Goal: Task Accomplishment & Management: Manage account settings

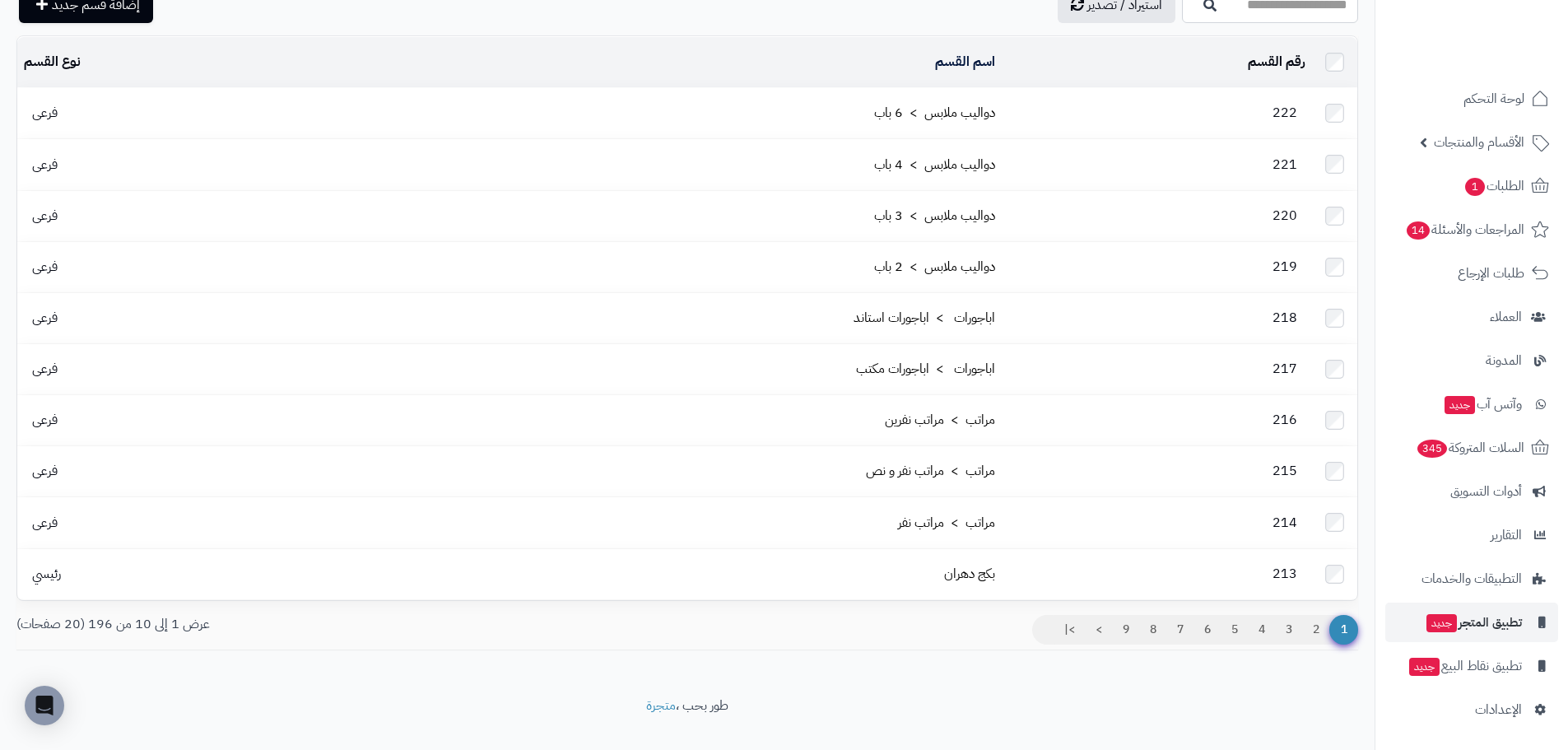
scroll to position [86, 0]
click at [1479, 702] on span "الإعدادات" at bounding box center [1498, 709] width 47 height 23
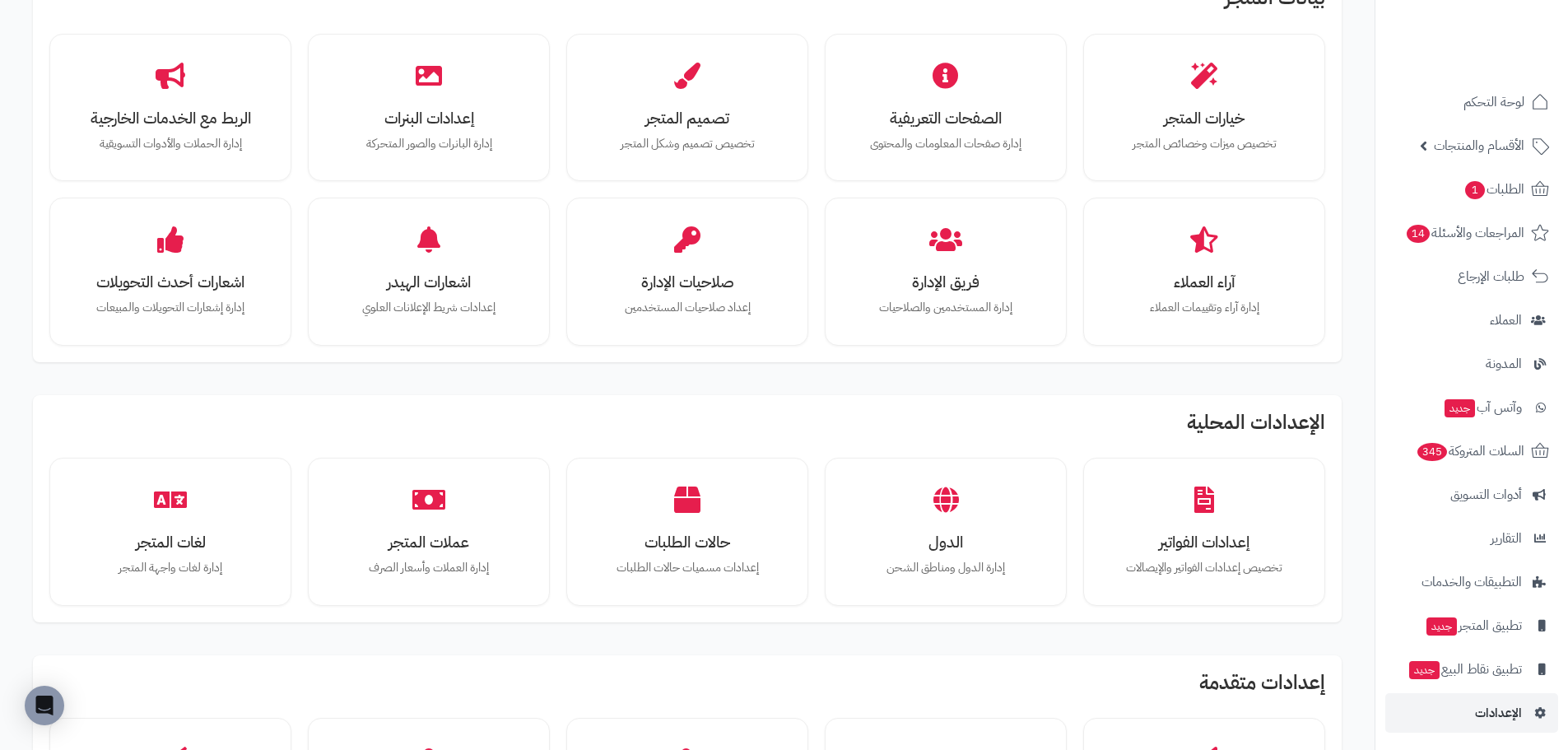
scroll to position [247, 0]
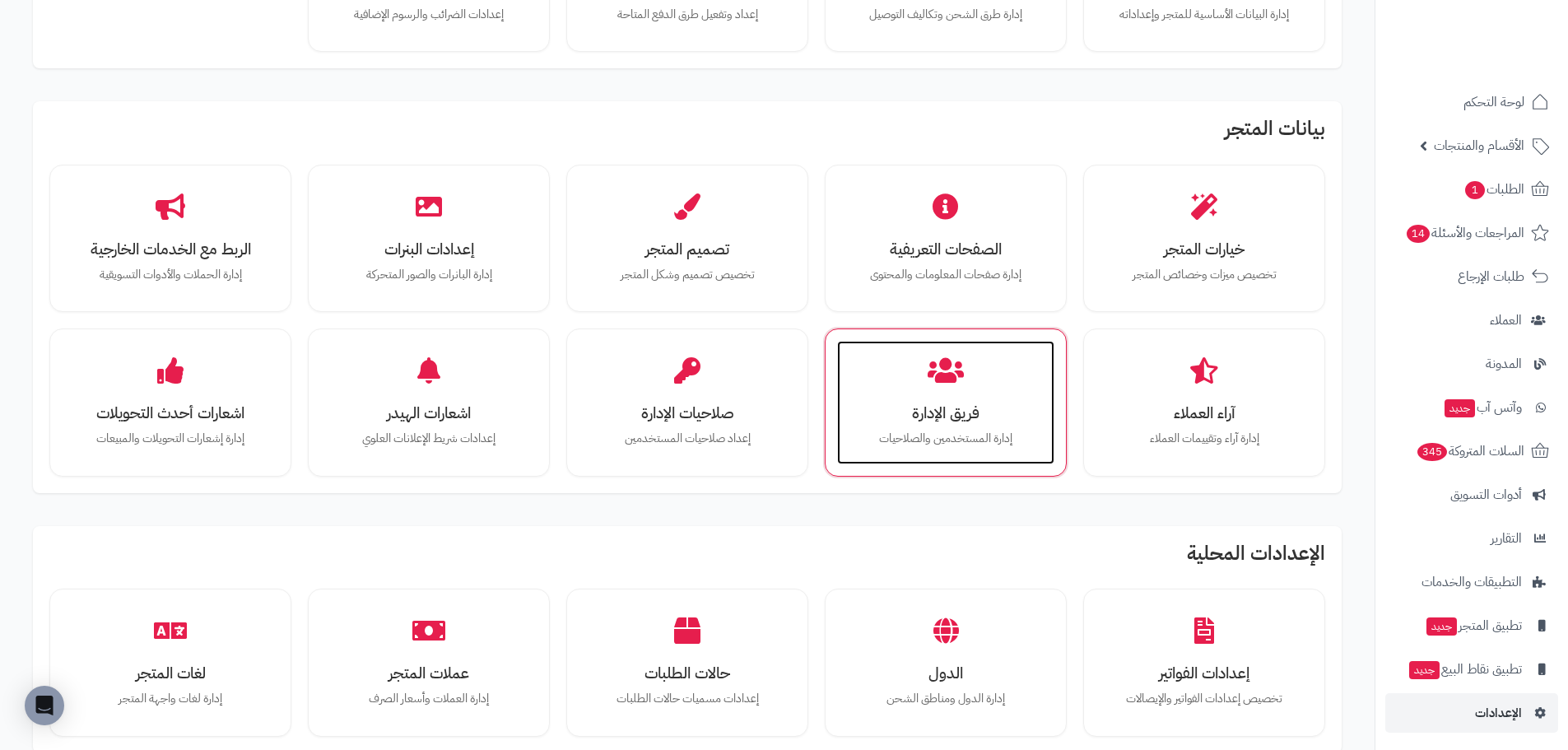
click at [895, 401] on div "فريق الإدارة إدارة المستخدمين والصلاحيات" at bounding box center [945, 402] width 217 height 123
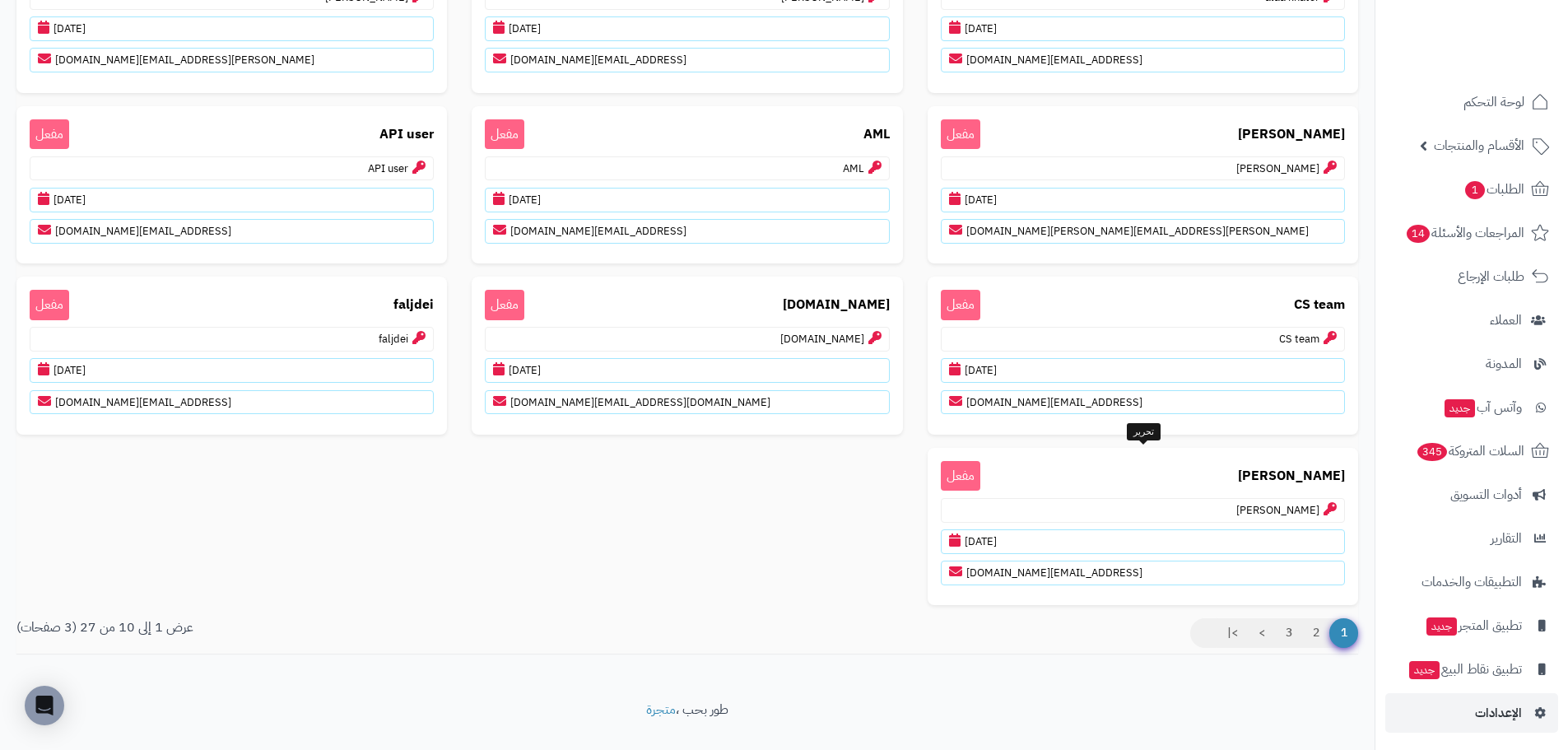
scroll to position [222, 0]
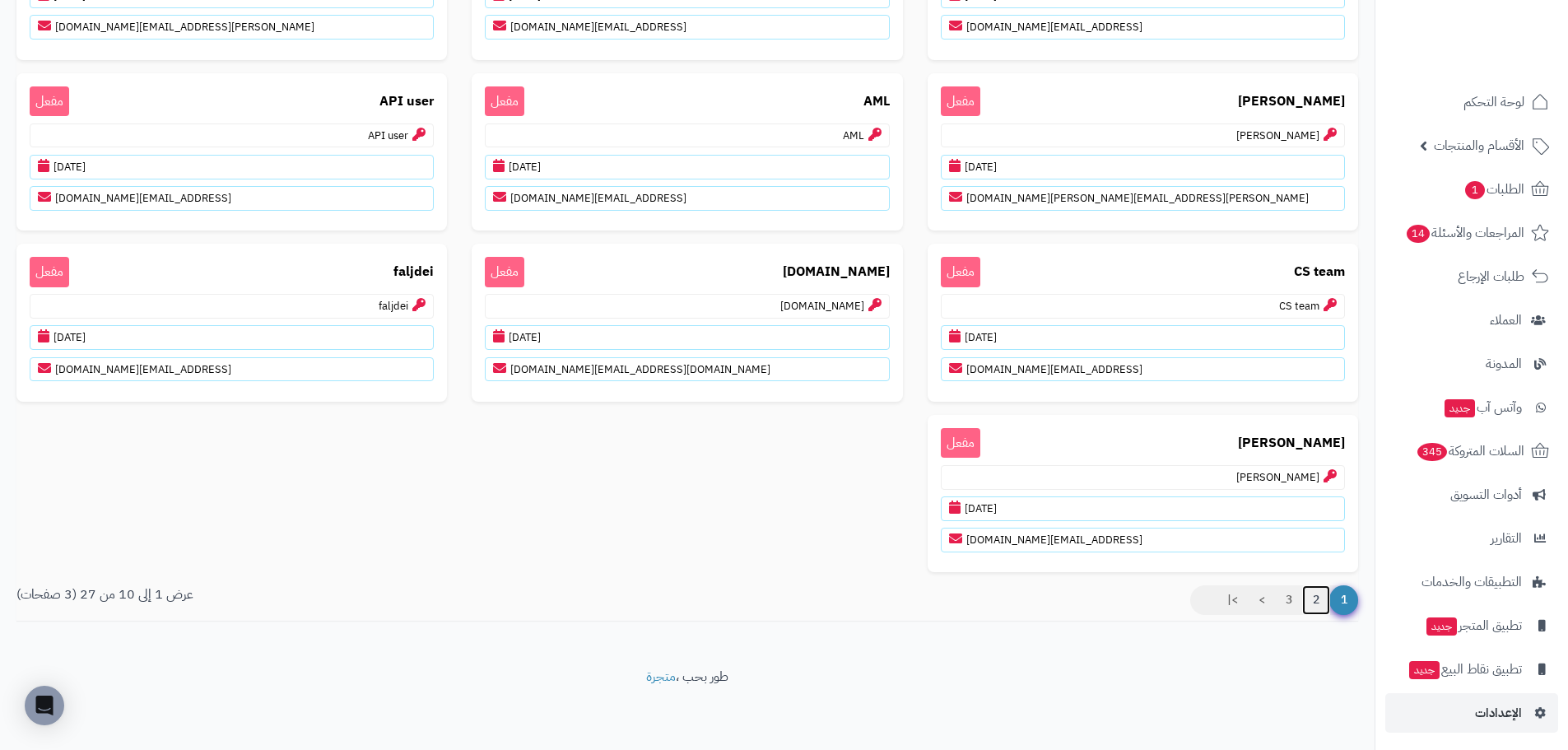
click at [1313, 606] on link "2" at bounding box center [1315, 600] width 28 height 29
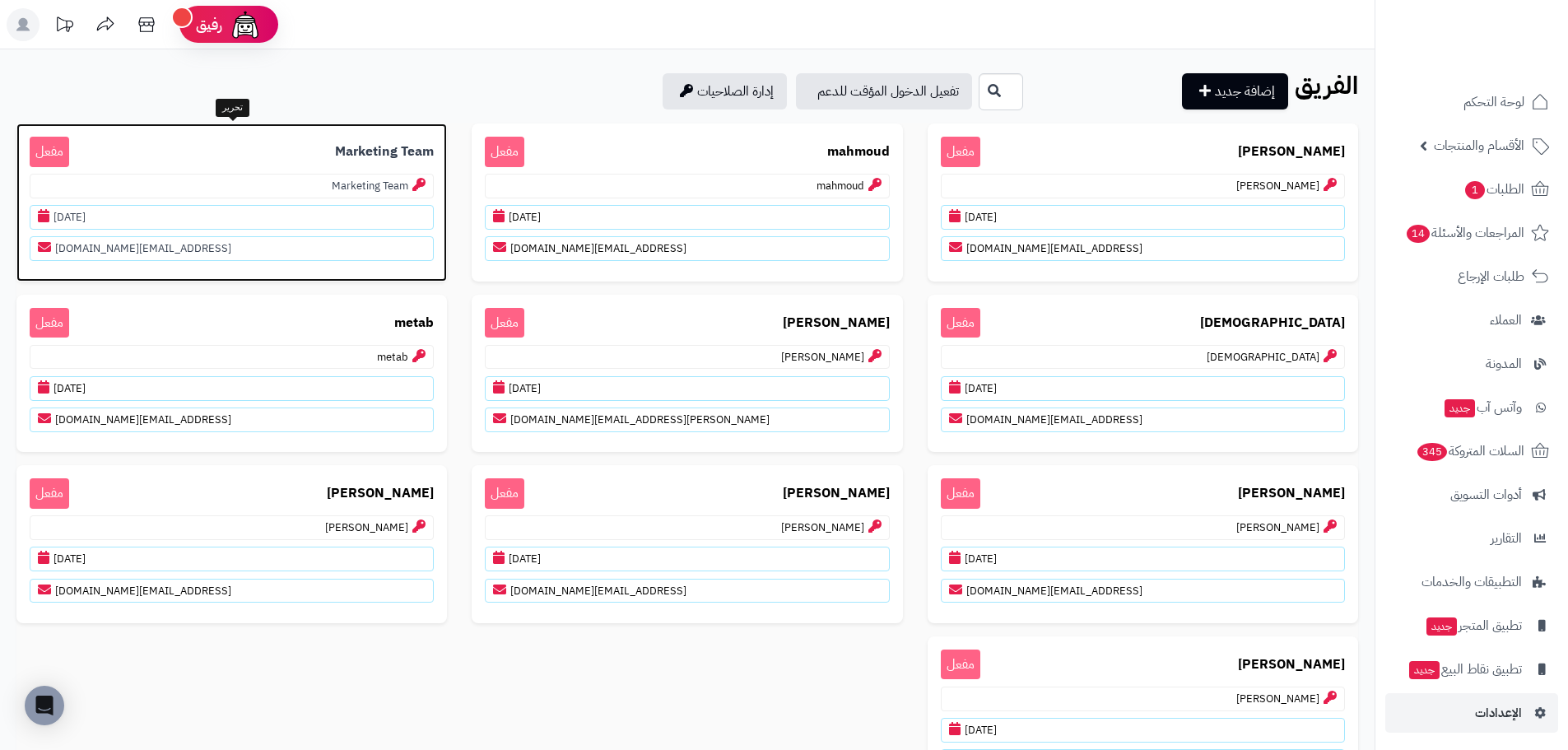
click at [385, 145] on b "Marketing Team" at bounding box center [384, 152] width 98 height 19
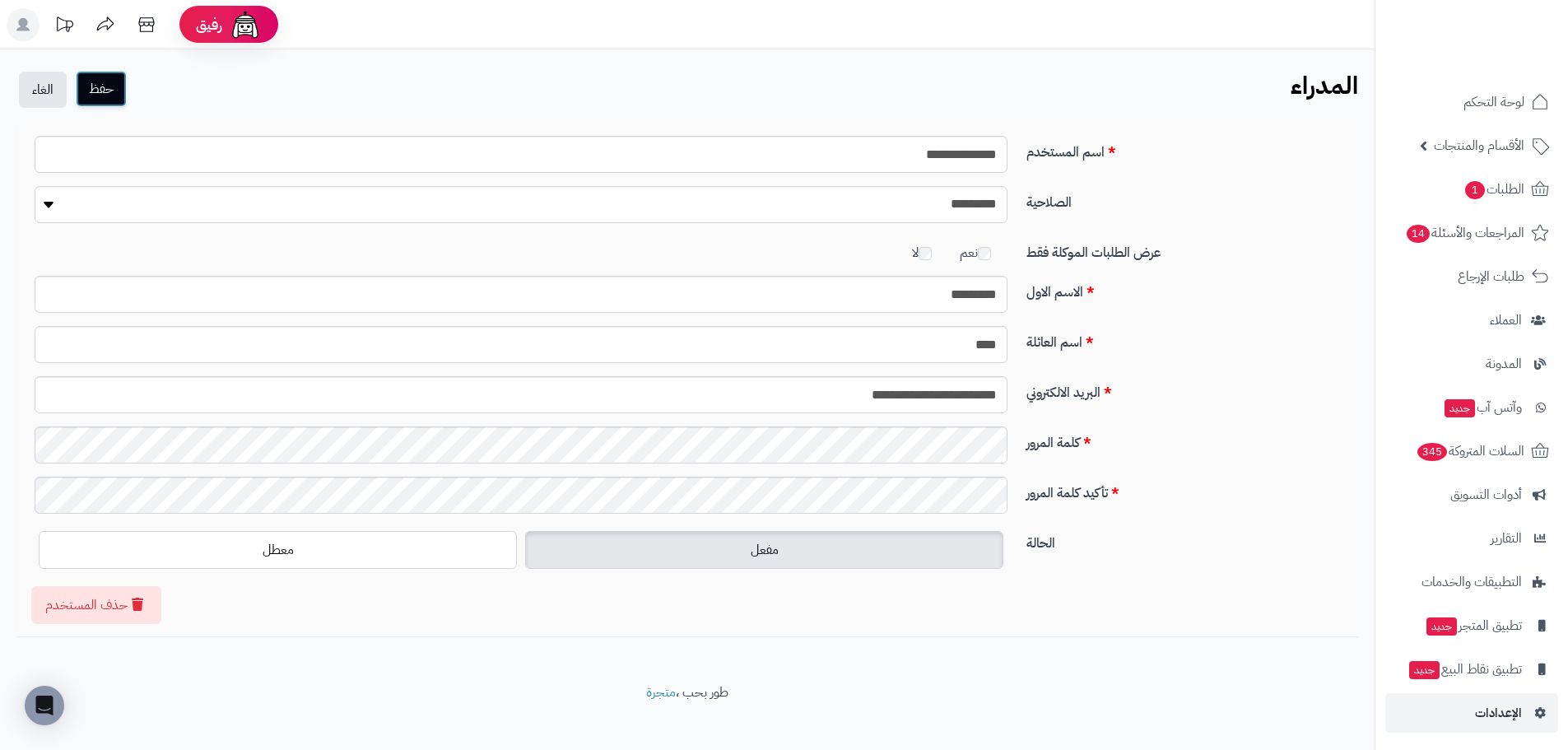
click at [99, 93] on button "حفظ" at bounding box center [101, 89] width 51 height 36
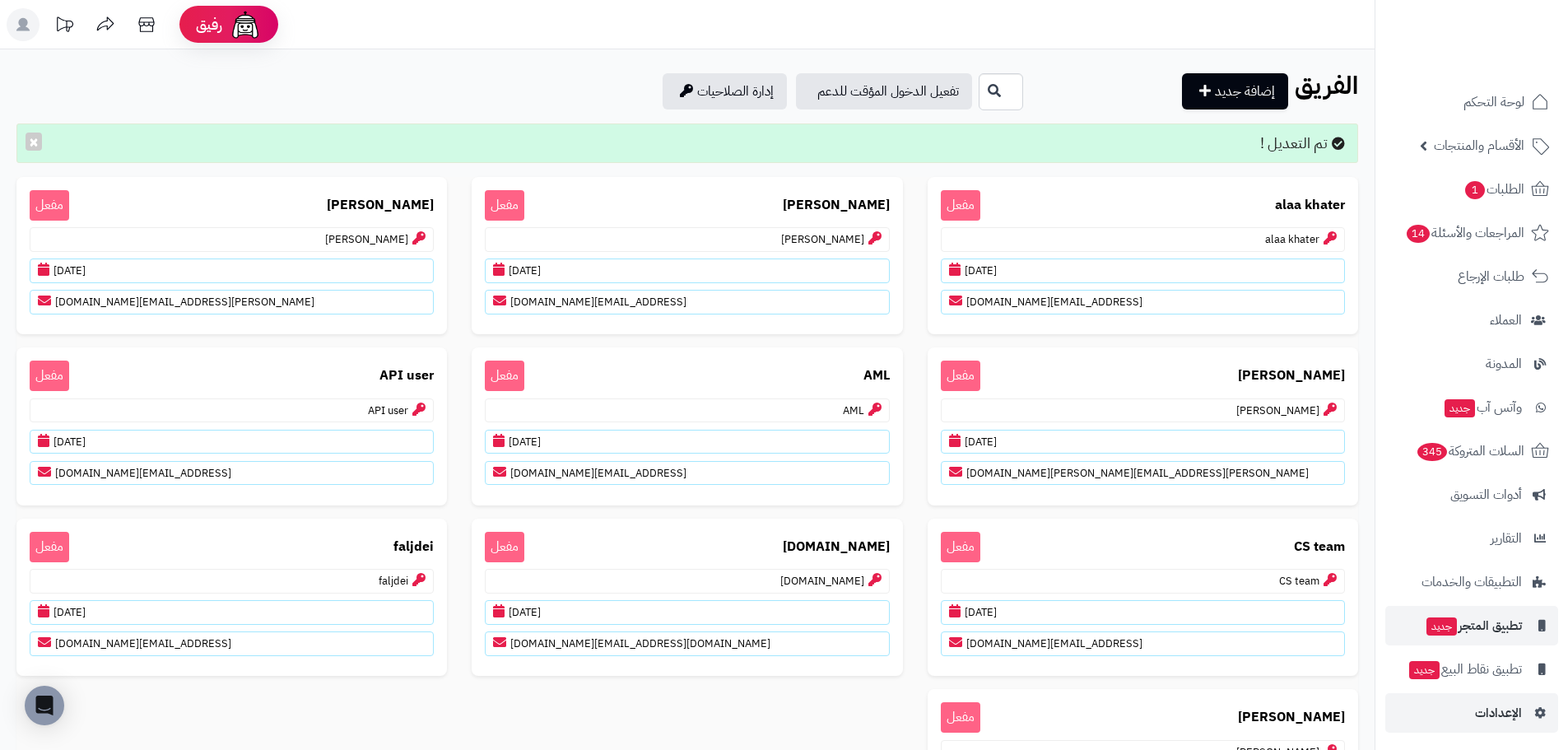
scroll to position [3, 0]
click at [1484, 714] on span "الإعدادات" at bounding box center [1498, 709] width 47 height 23
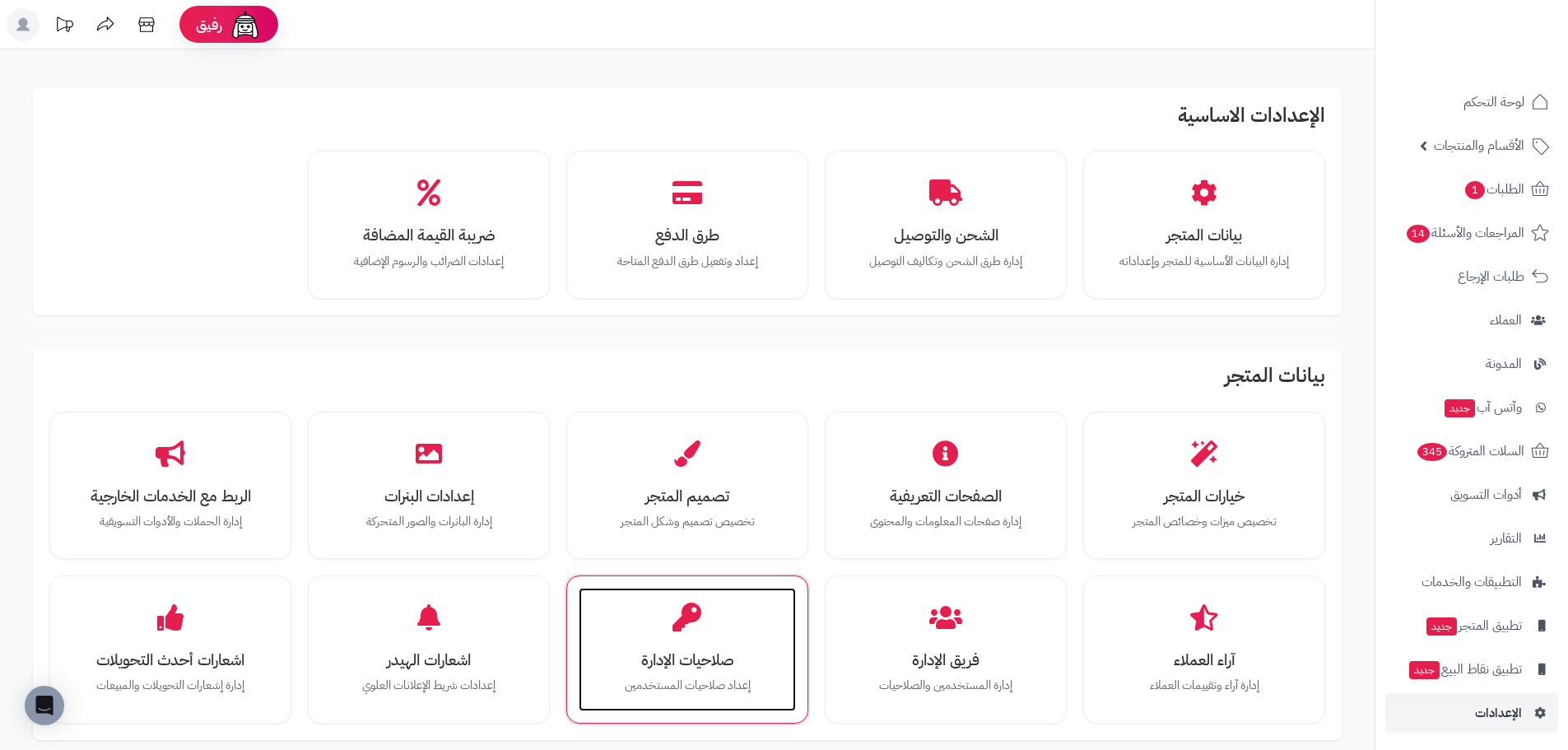
click at [696, 652] on h3 "صلاحيات الإدارة" at bounding box center [687, 660] width 185 height 17
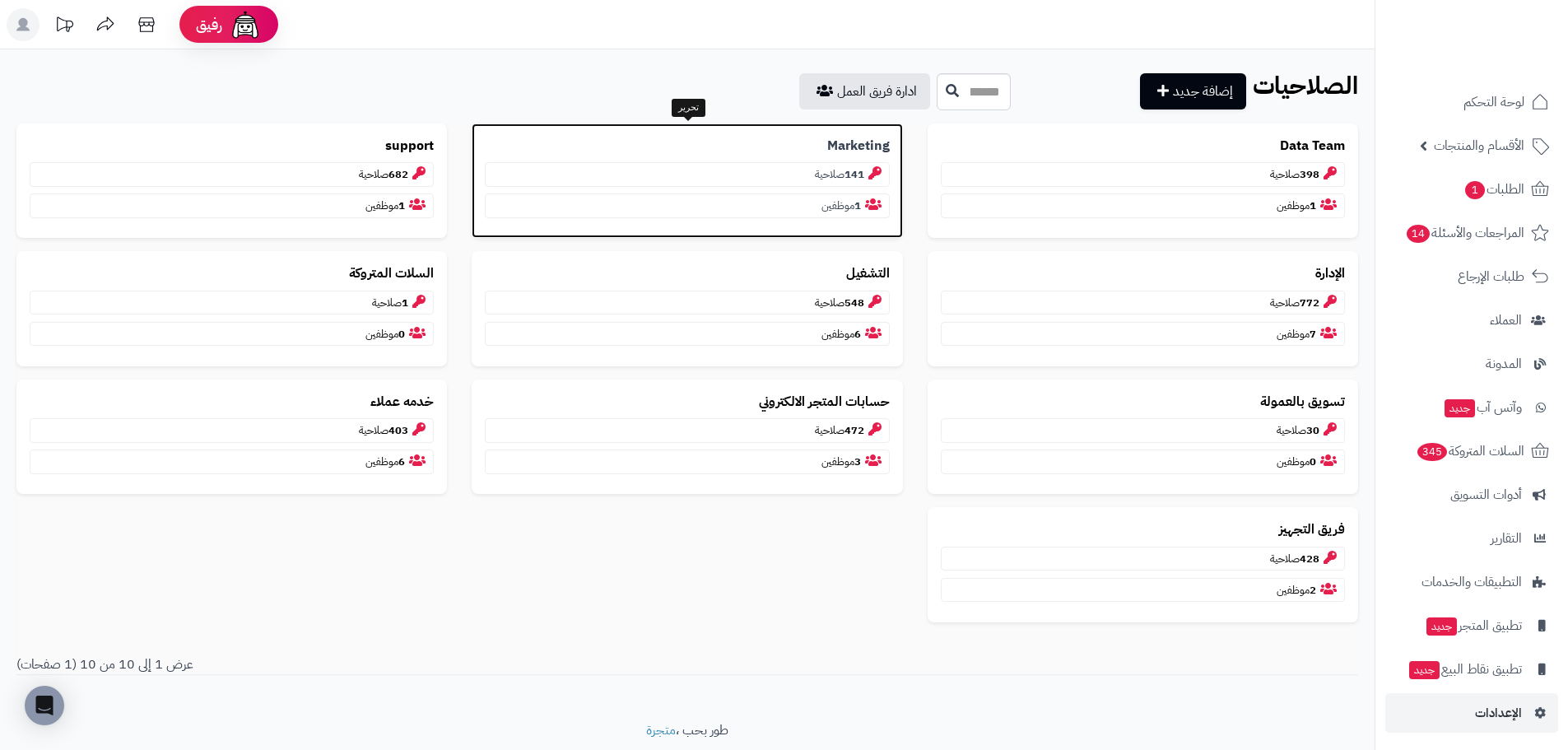
click at [881, 142] on b "Marketing" at bounding box center [858, 146] width 63 height 19
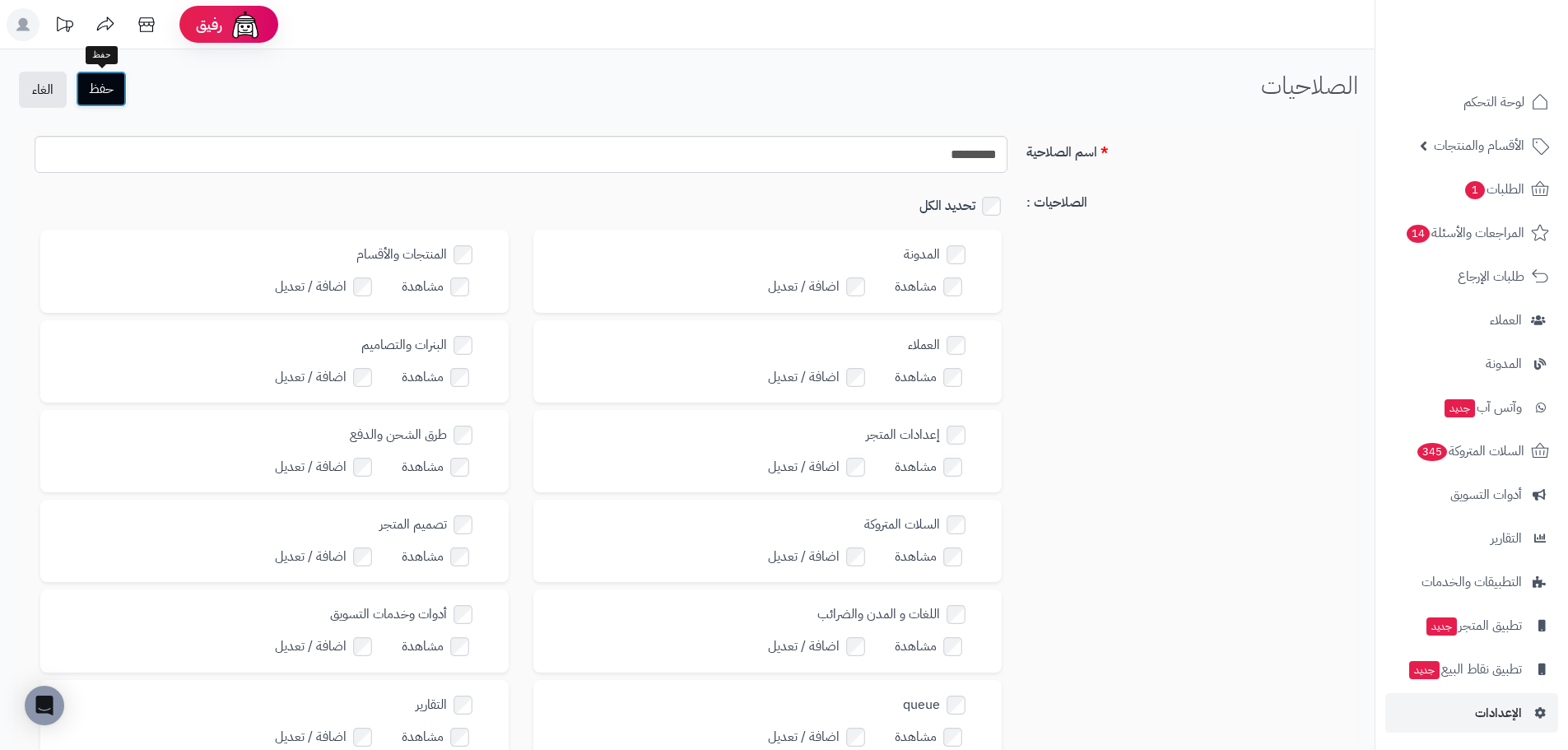
click at [92, 89] on button "حفظ" at bounding box center [101, 89] width 51 height 36
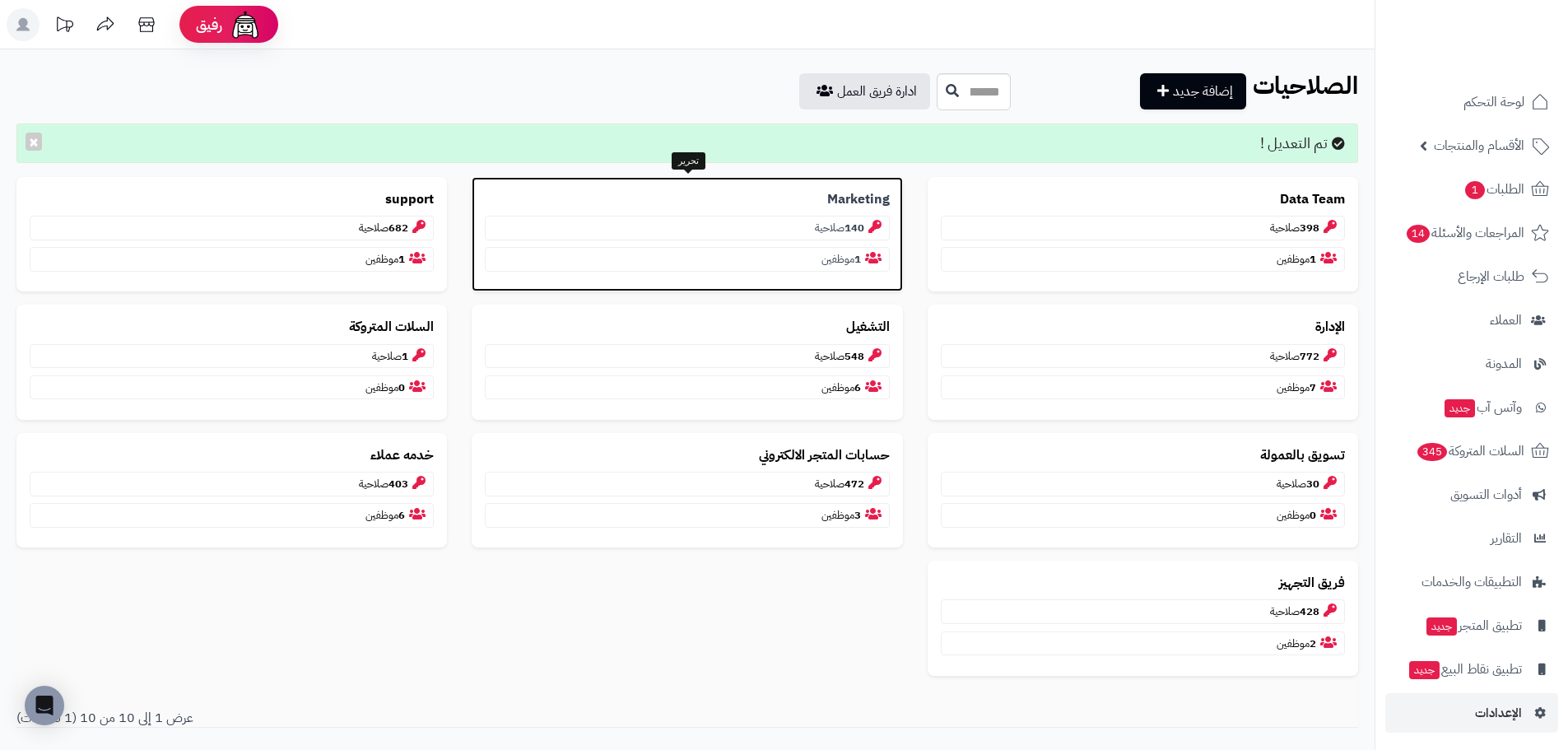
click at [857, 196] on b "Marketing" at bounding box center [858, 199] width 63 height 19
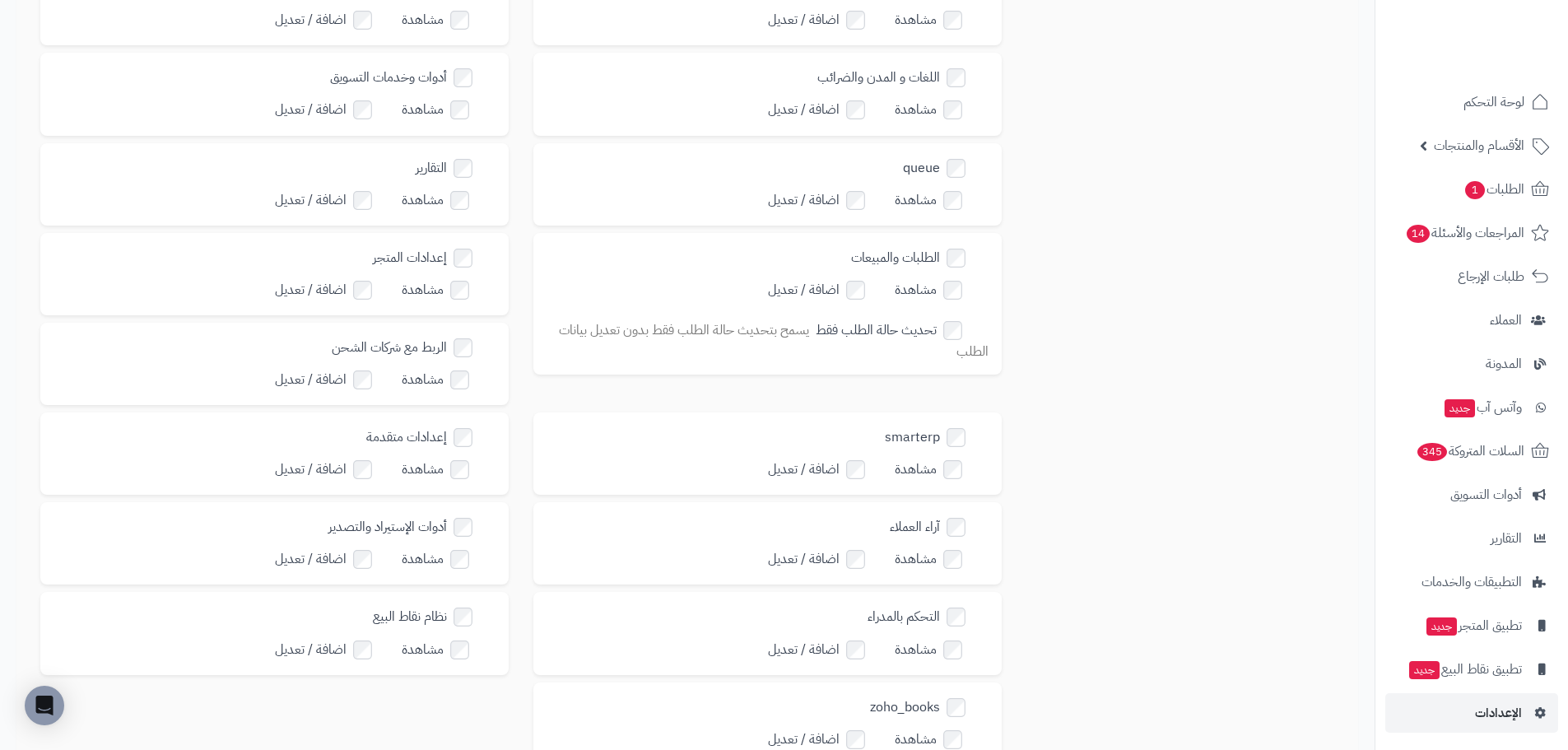
scroll to position [577, 0]
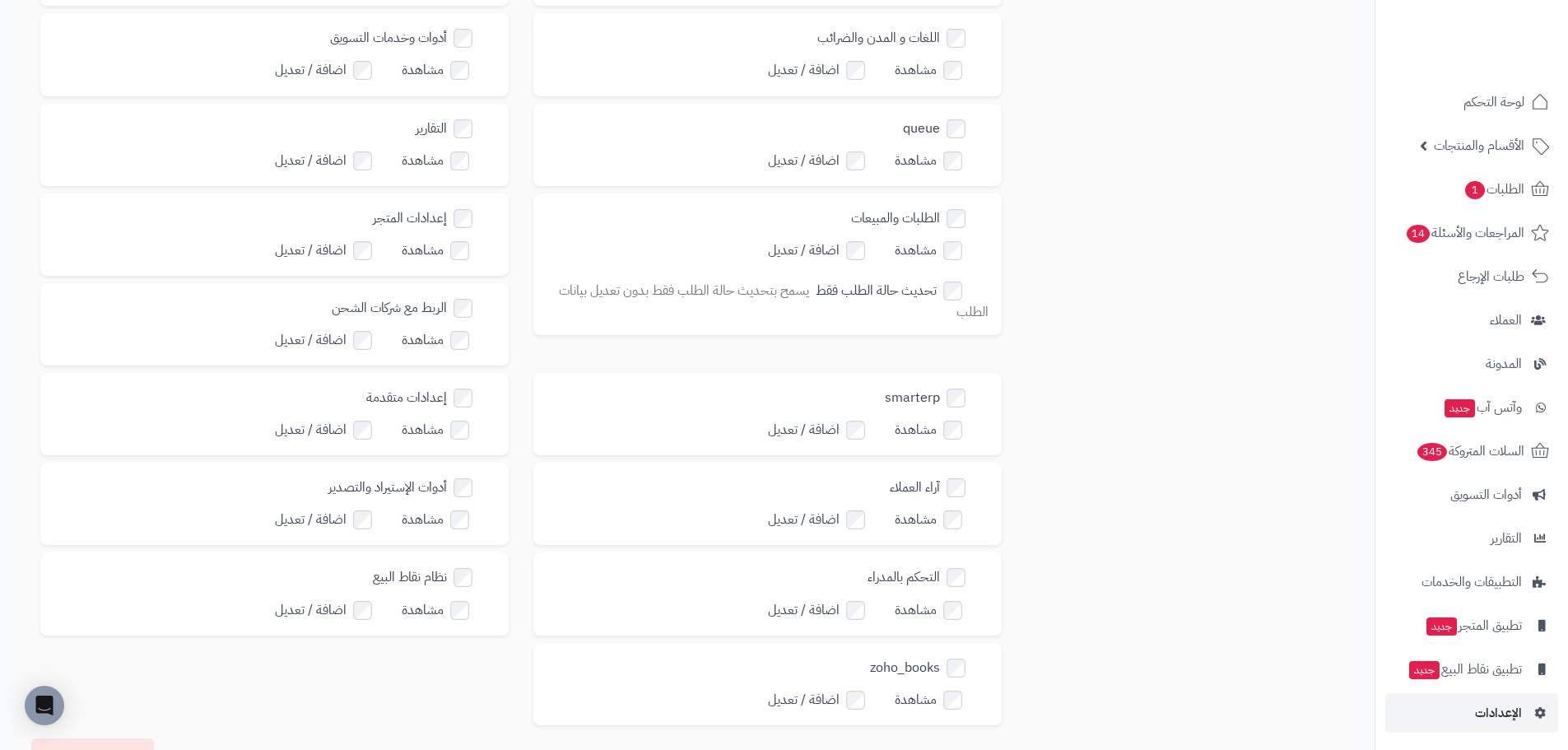
click at [368, 508] on label "اضافة / تعديل" at bounding box center [335, 520] width 120 height 24
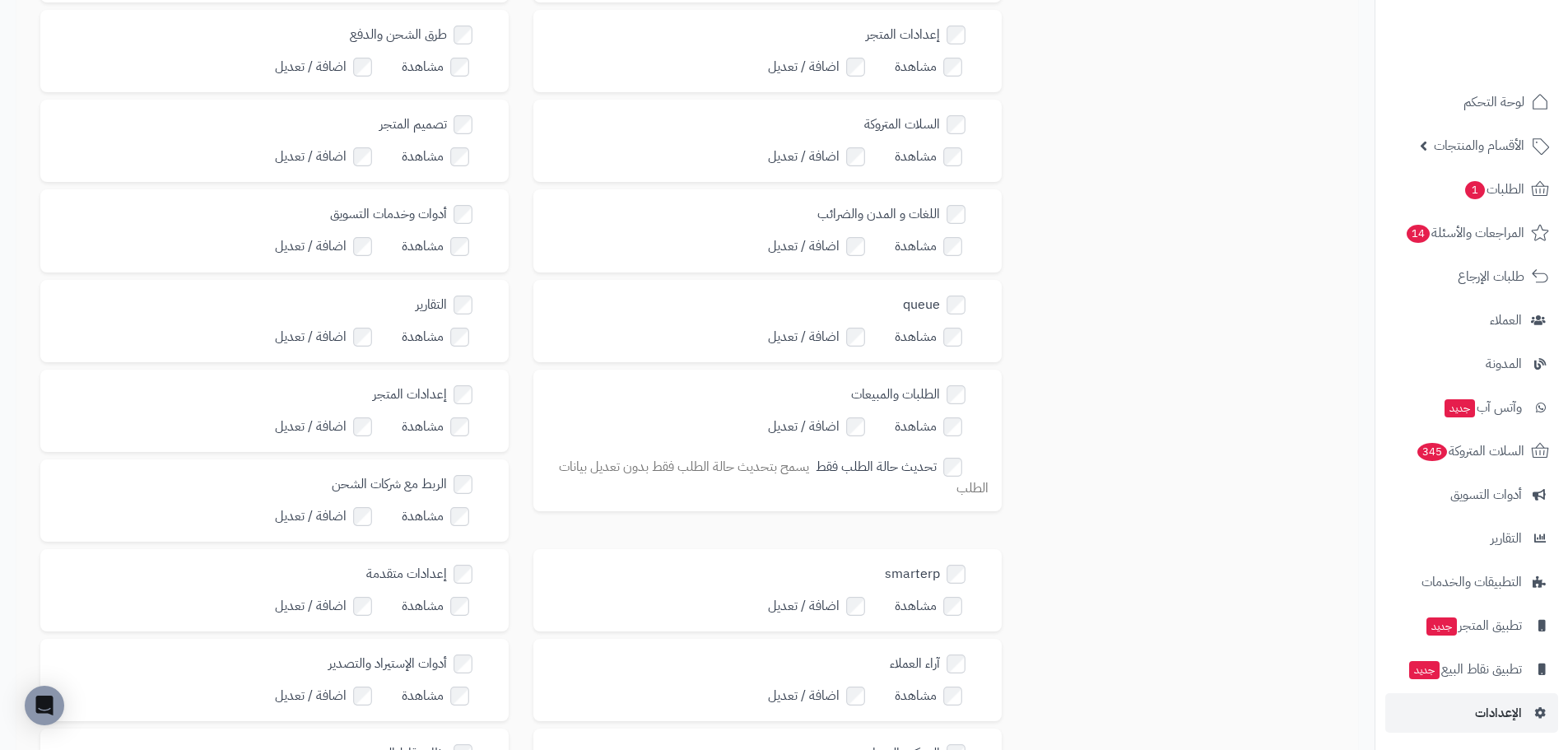
scroll to position [0, 0]
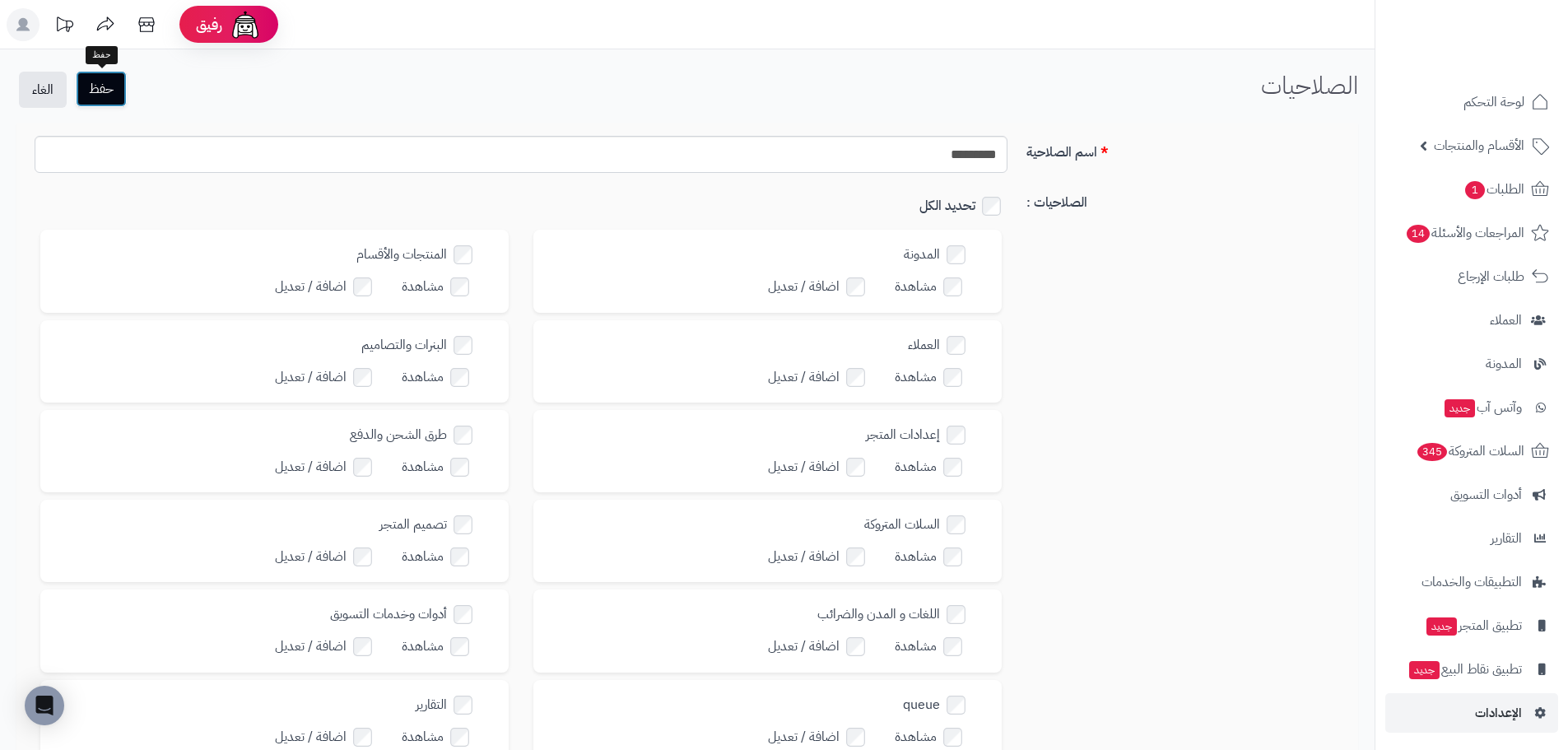
click at [101, 98] on button "حفظ" at bounding box center [101, 89] width 51 height 36
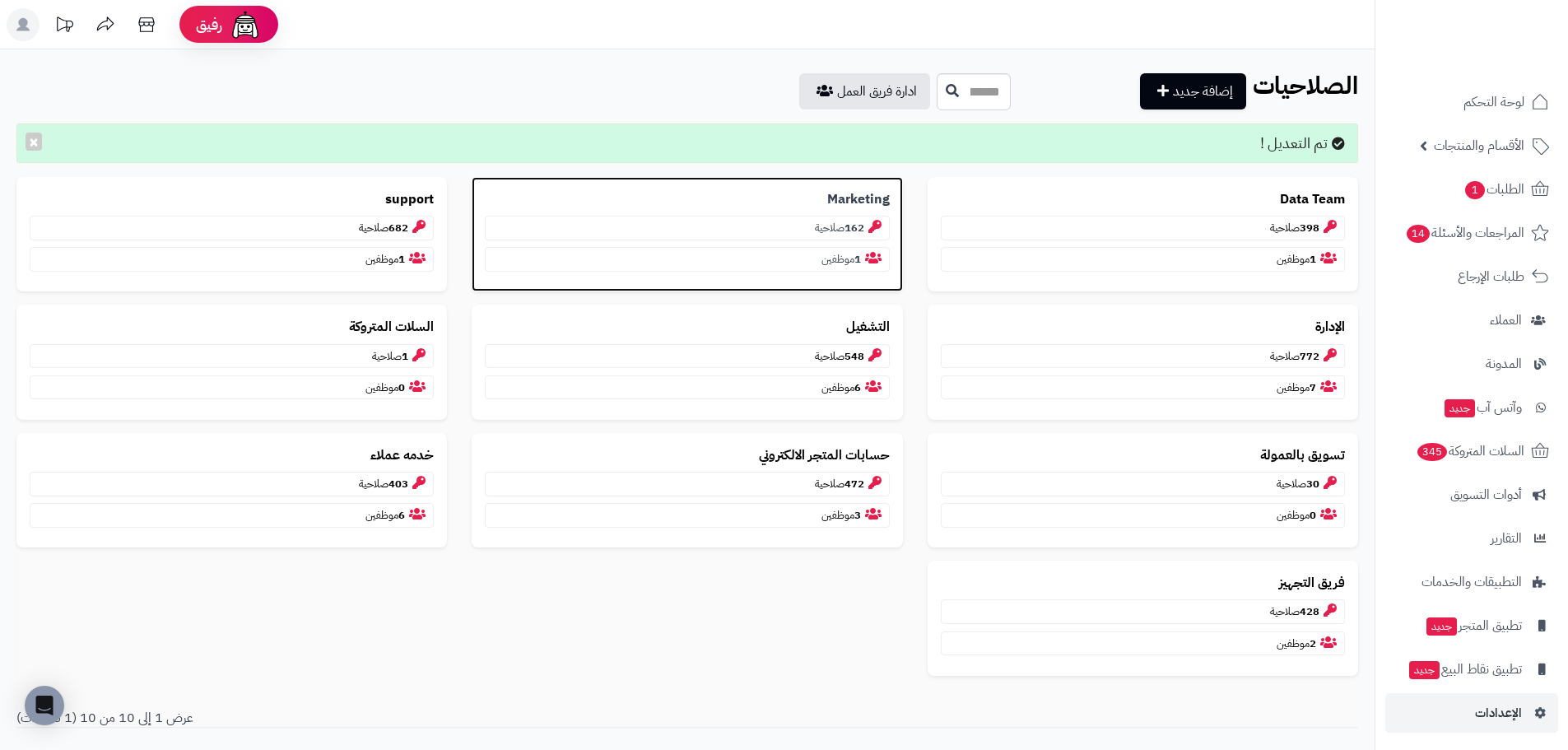
click at [869, 199] on b "Marketing" at bounding box center [858, 199] width 63 height 19
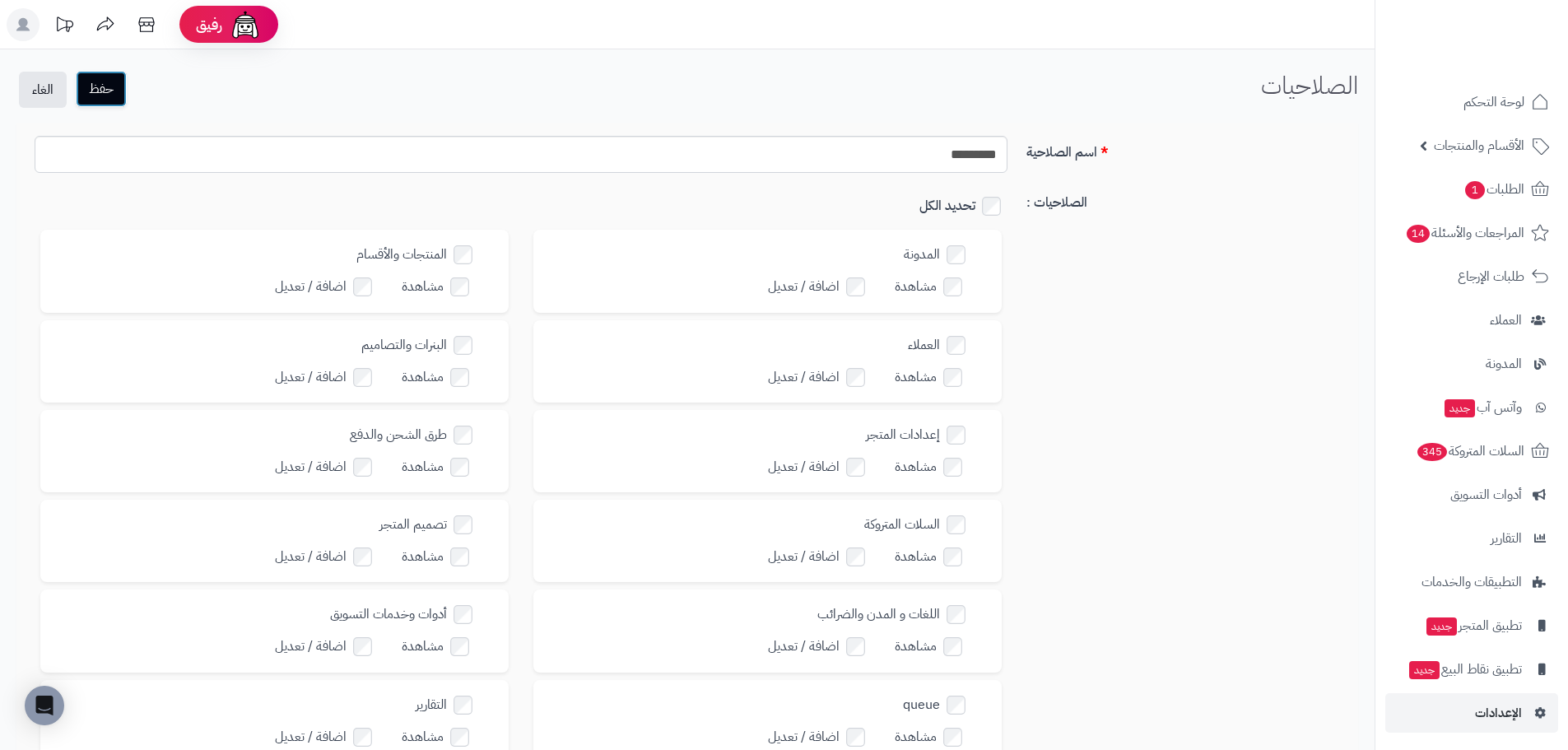
click at [107, 98] on button "حفظ" at bounding box center [101, 89] width 51 height 36
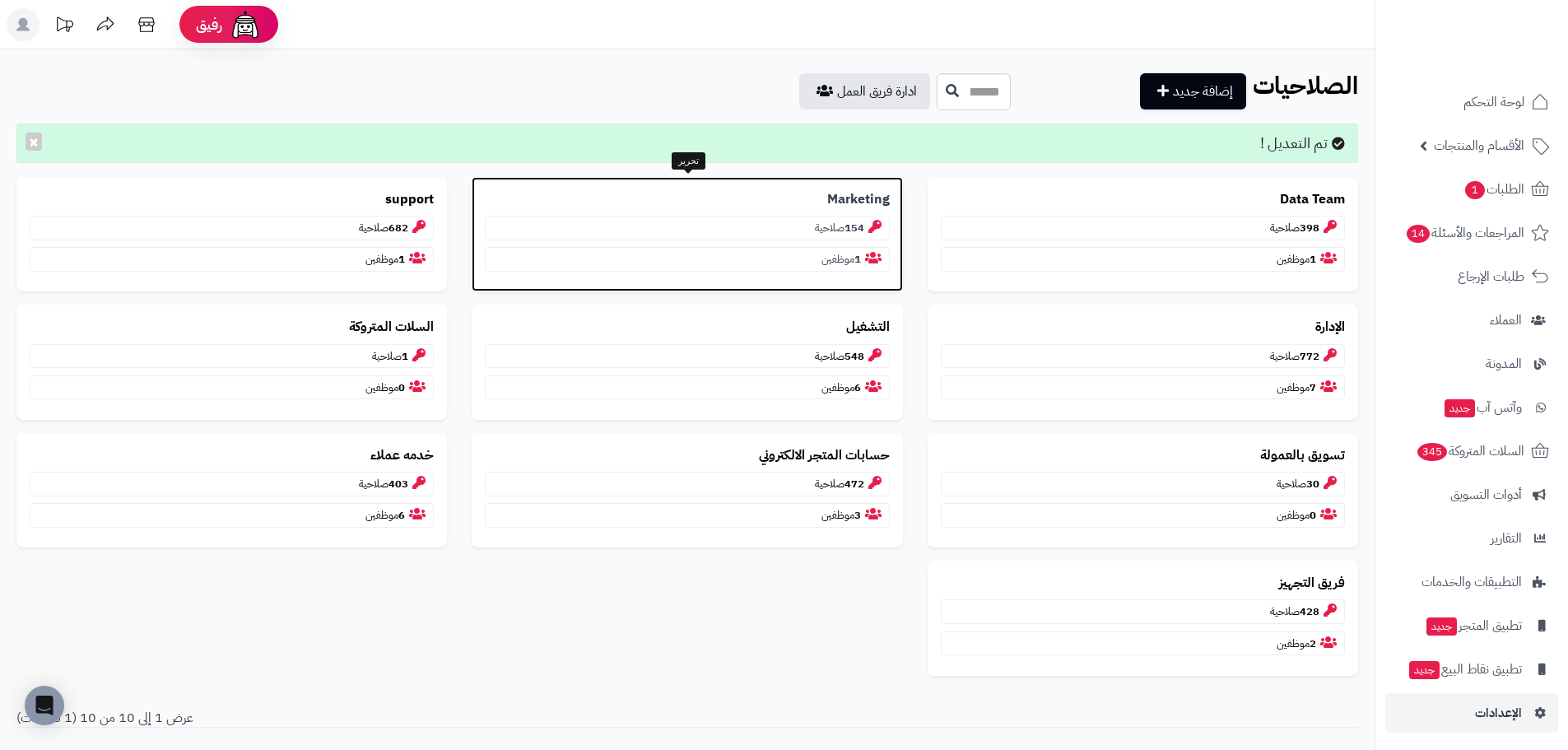
click at [844, 199] on b "Marketing" at bounding box center [858, 199] width 63 height 19
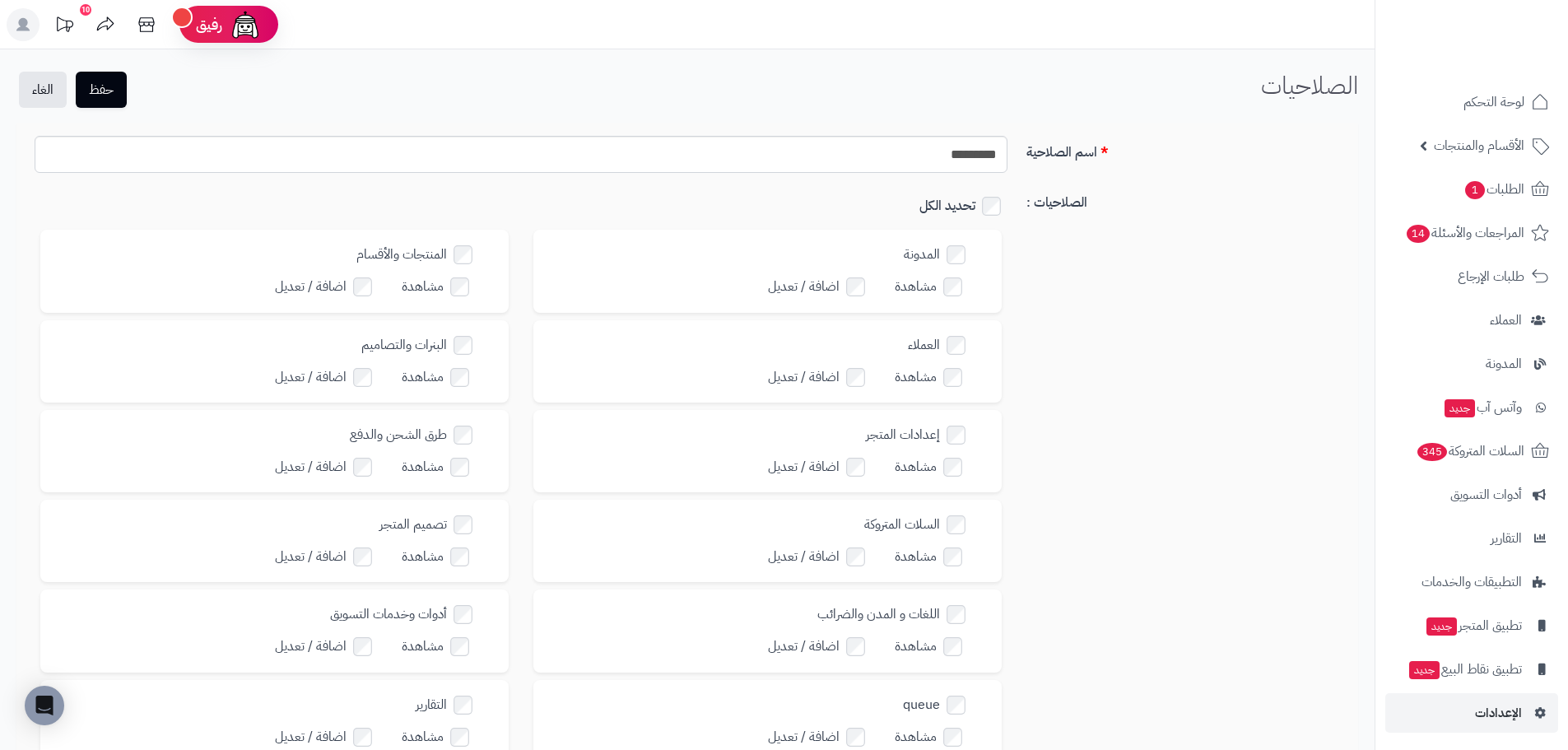
drag, startPoint x: 1118, startPoint y: 149, endPoint x: 1025, endPoint y: 157, distance: 93.3
click at [1025, 157] on label "اسم الصلاحية" at bounding box center [1185, 148] width 332 height 27
click at [1020, 159] on label "اسم الصلاحية" at bounding box center [1185, 148] width 332 height 27
click at [1007, 159] on input "*********" at bounding box center [521, 154] width 973 height 37
drag, startPoint x: 1025, startPoint y: 155, endPoint x: 1125, endPoint y: 154, distance: 100.0
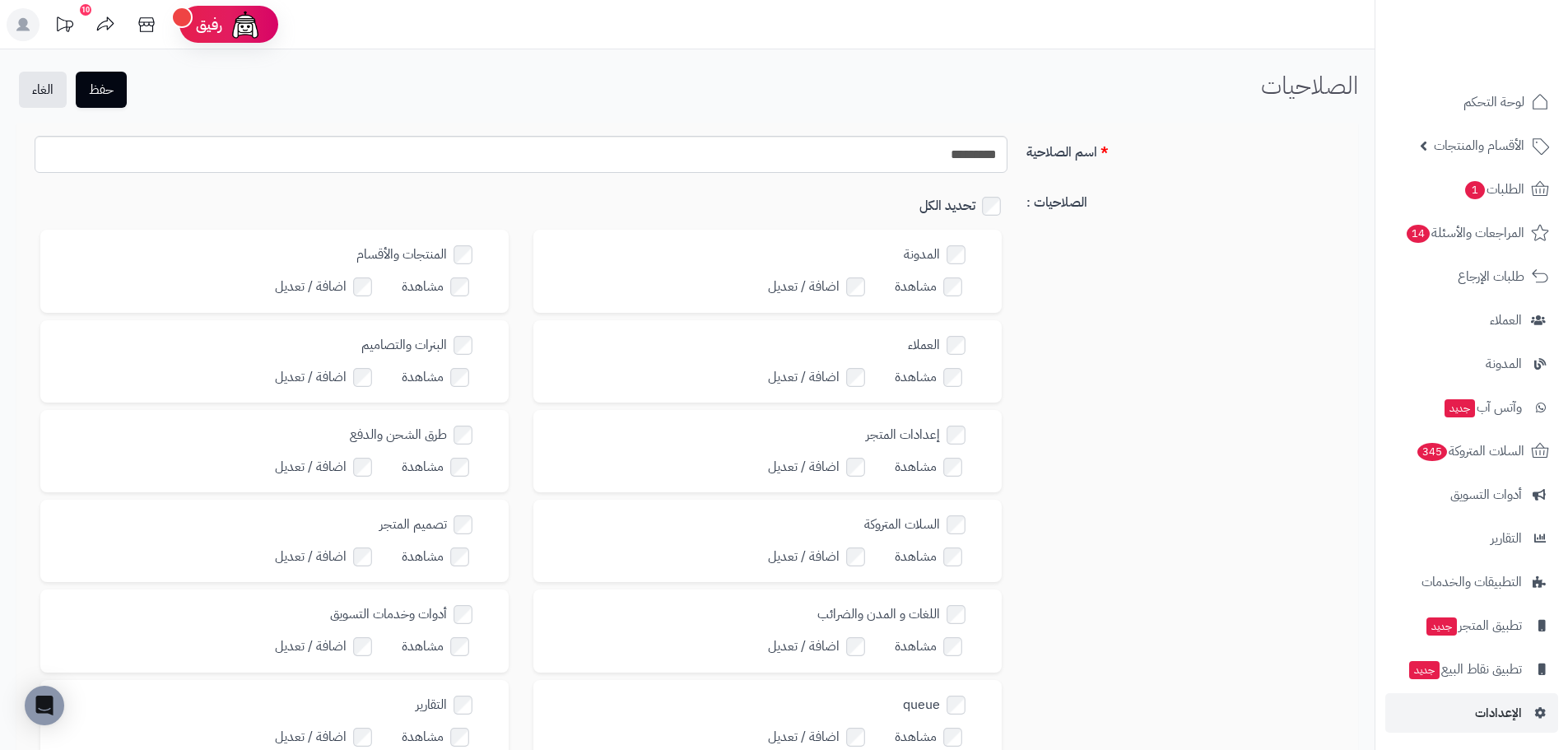
click at [1125, 154] on label "اسم الصلاحية" at bounding box center [1185, 148] width 332 height 27
click at [1083, 149] on label "اسم الصلاحية" at bounding box center [1185, 148] width 332 height 27
click at [1007, 149] on input "*********" at bounding box center [521, 154] width 973 height 37
drag, startPoint x: 1126, startPoint y: 148, endPoint x: 1023, endPoint y: 159, distance: 103.6
click at [1023, 159] on label "اسم الصلاحية" at bounding box center [1185, 148] width 332 height 27
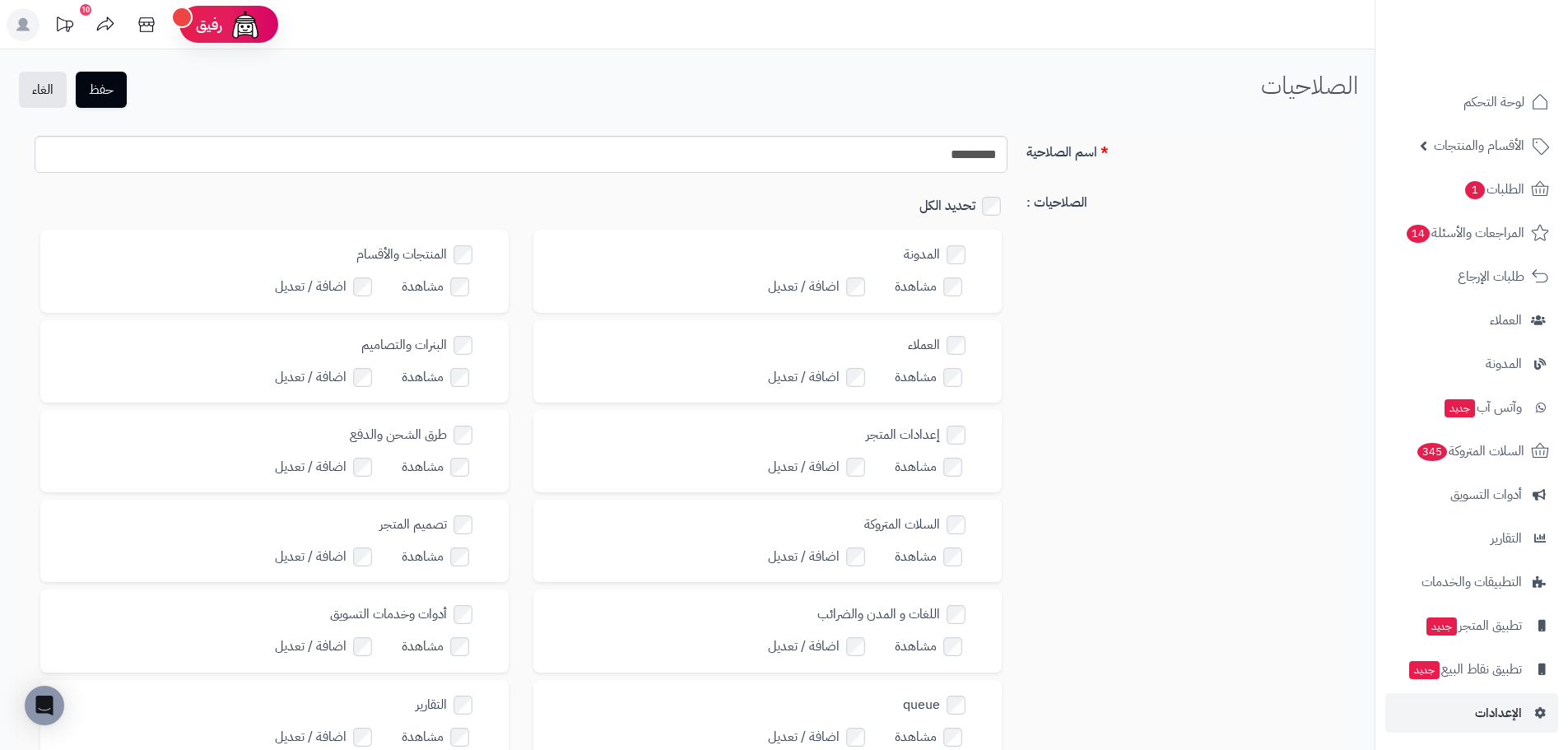
click at [1126, 159] on label "اسم الصلاحية" at bounding box center [1185, 148] width 332 height 27
click at [1007, 159] on input "*********" at bounding box center [521, 154] width 973 height 37
drag, startPoint x: 1121, startPoint y: 139, endPoint x: 1027, endPoint y: 205, distance: 114.9
click at [1027, 205] on form "اسم الصلاحية ********* الصلاحيات : تحديد الكل المدونة مشاهدة اضافة / تعديل المن…" at bounding box center [687, 725] width 1317 height 1179
click at [1056, 157] on label "اسم الصلاحية" at bounding box center [1185, 148] width 332 height 27
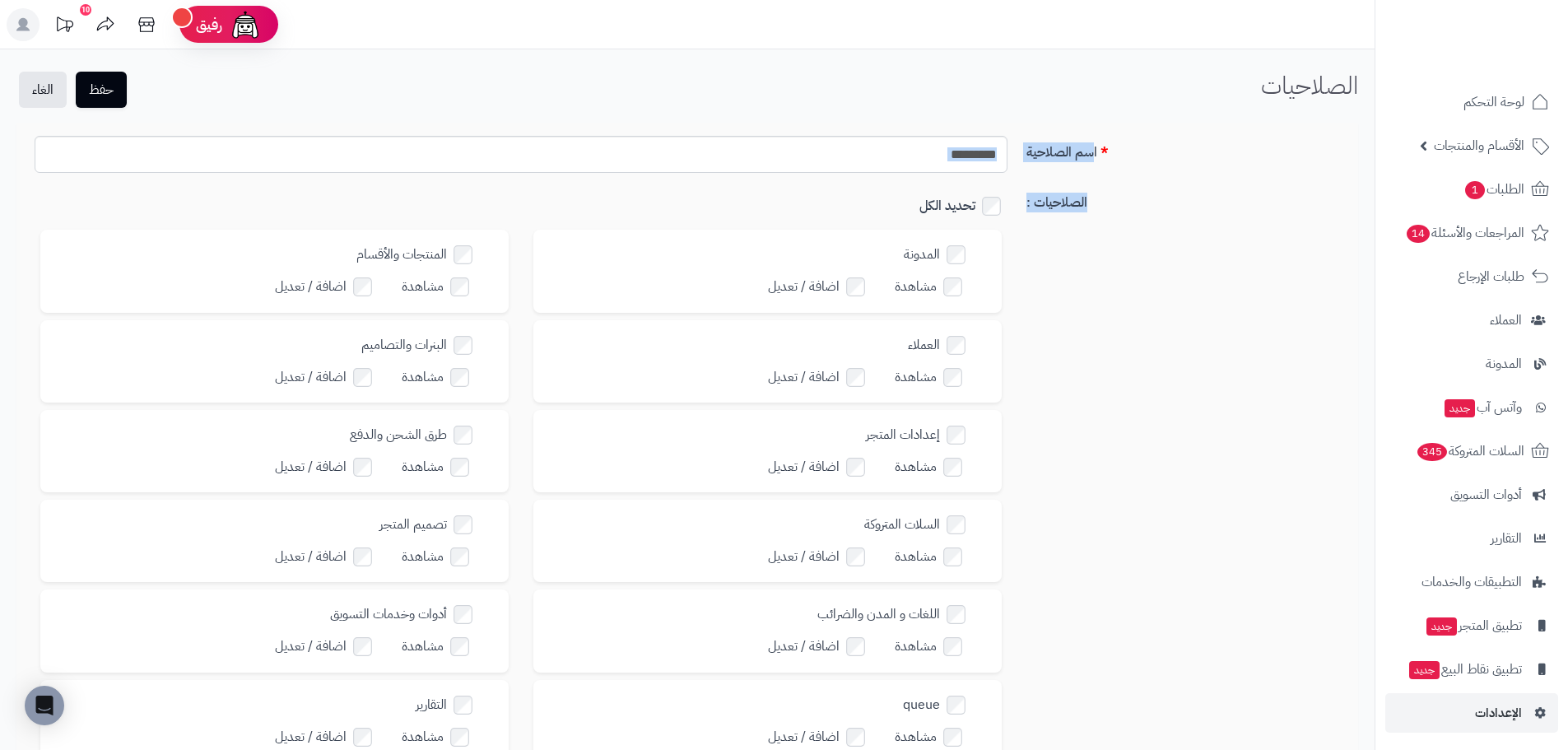
click at [1007, 157] on input "*********" at bounding box center [521, 154] width 973 height 37
drag, startPoint x: 1101, startPoint y: 150, endPoint x: 1026, endPoint y: 202, distance: 91.3
click at [1026, 202] on form "اسم الصلاحية ********* الصلاحيات : تحديد الكل المدونة مشاهدة اضافة / تعديل المن…" at bounding box center [687, 725] width 1317 height 1179
click at [1063, 161] on label "اسم الصلاحية" at bounding box center [1185, 148] width 332 height 27
click at [1007, 161] on input "*********" at bounding box center [521, 154] width 973 height 37
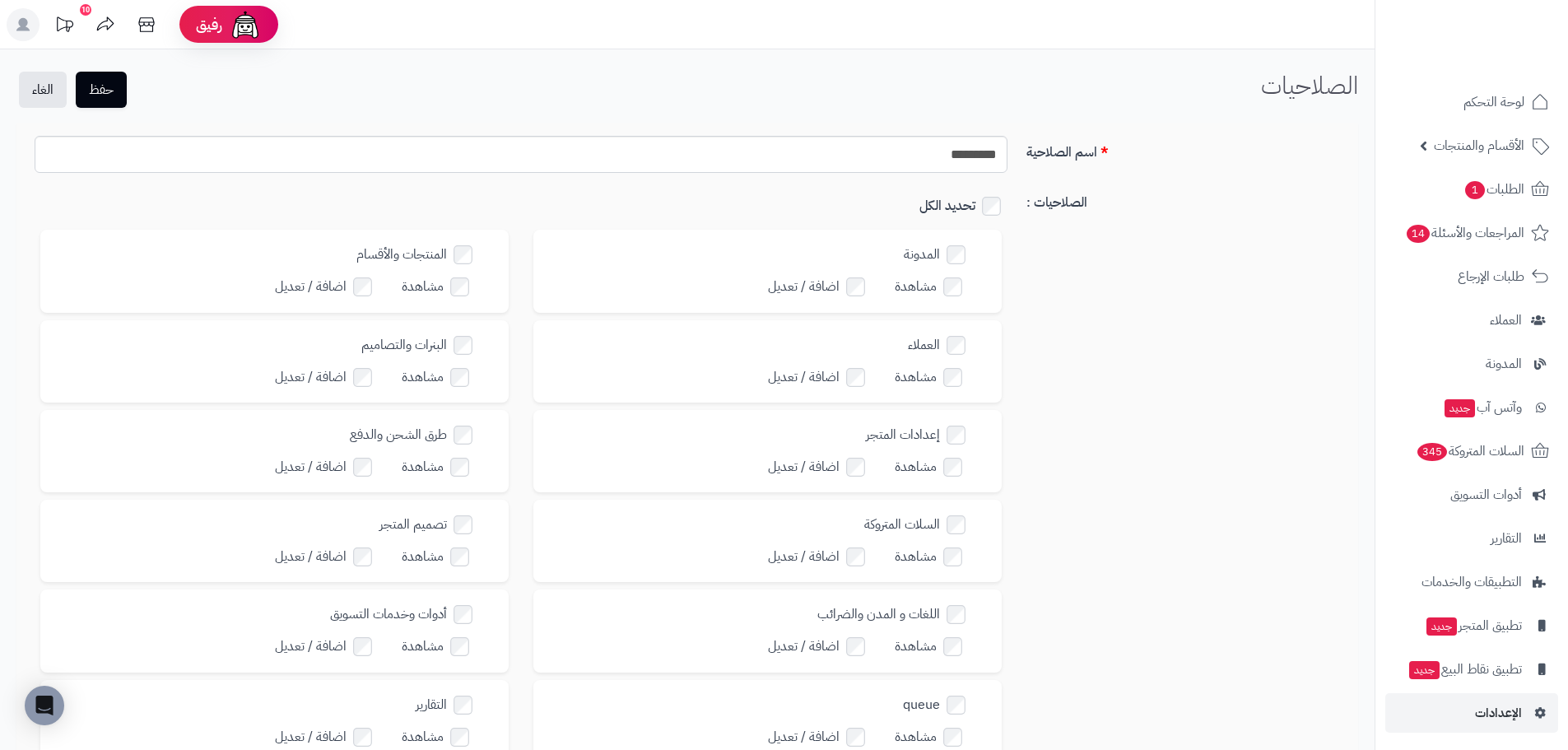
drag, startPoint x: 1101, startPoint y: 147, endPoint x: 1118, endPoint y: 143, distance: 17.5
click at [1118, 143] on label "اسم الصلاحية" at bounding box center [1185, 148] width 332 height 27
click at [1007, 143] on input "*********" at bounding box center [521, 154] width 973 height 37
drag, startPoint x: 1118, startPoint y: 143, endPoint x: 1028, endPoint y: 209, distance: 111.6
click at [1028, 209] on form "اسم الصلاحية ********* الصلاحيات : تحديد الكل المدونة مشاهدة اضافة / تعديل المن…" at bounding box center [687, 725] width 1317 height 1179
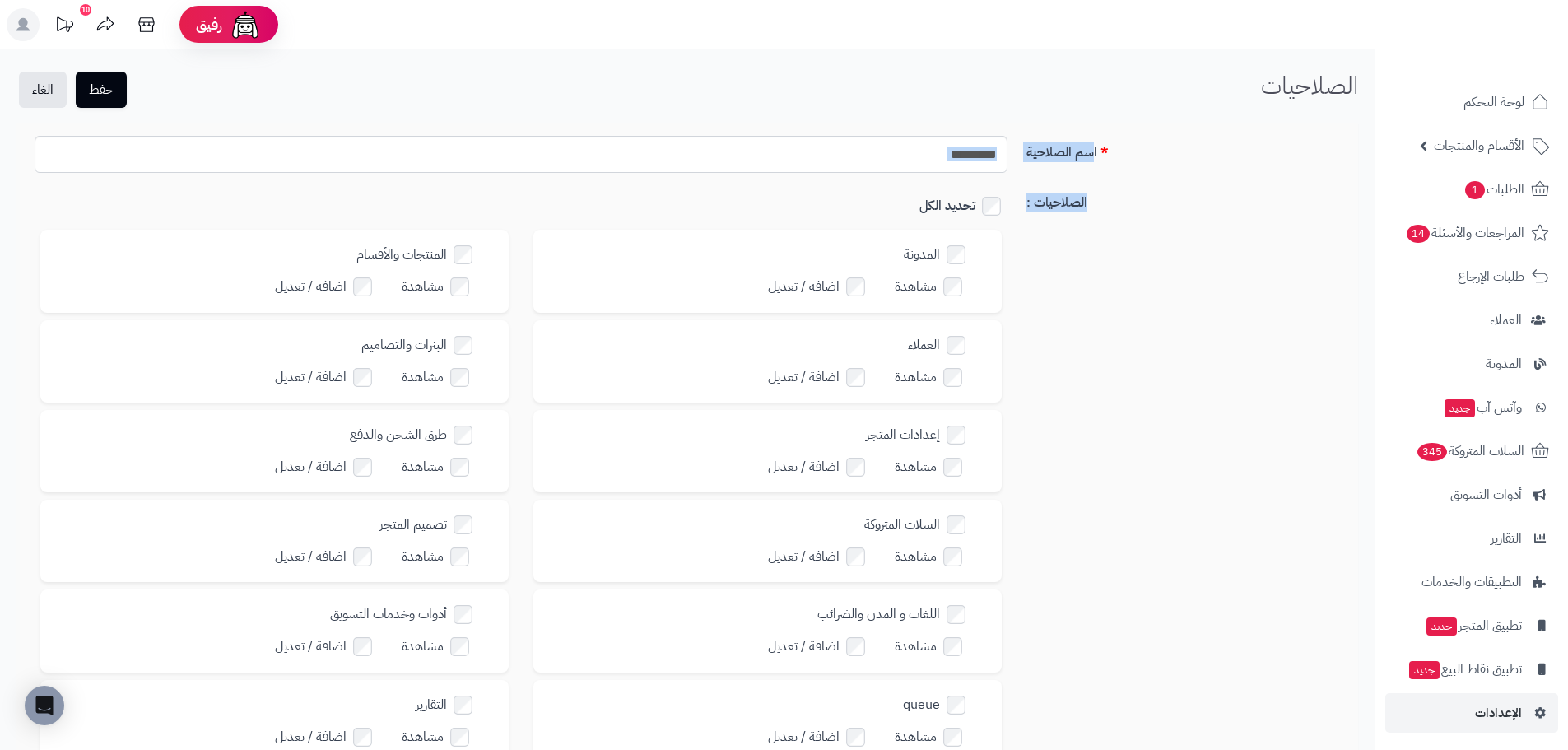
click at [1140, 149] on label "اسم الصلاحية" at bounding box center [1185, 148] width 332 height 27
click at [1007, 149] on input "*********" at bounding box center [521, 154] width 973 height 37
drag, startPoint x: 1327, startPoint y: 92, endPoint x: 1198, endPoint y: 135, distance: 136.0
click at [1198, 135] on div "حفظ الغاء الصلاحيات الرئيسية الصلاحيات اسم الصلاحية ********* الصلاحيات : تحديد…" at bounding box center [687, 730] width 1374 height 1363
click at [1301, 87] on h1 "الصلاحيات" at bounding box center [1309, 85] width 97 height 27
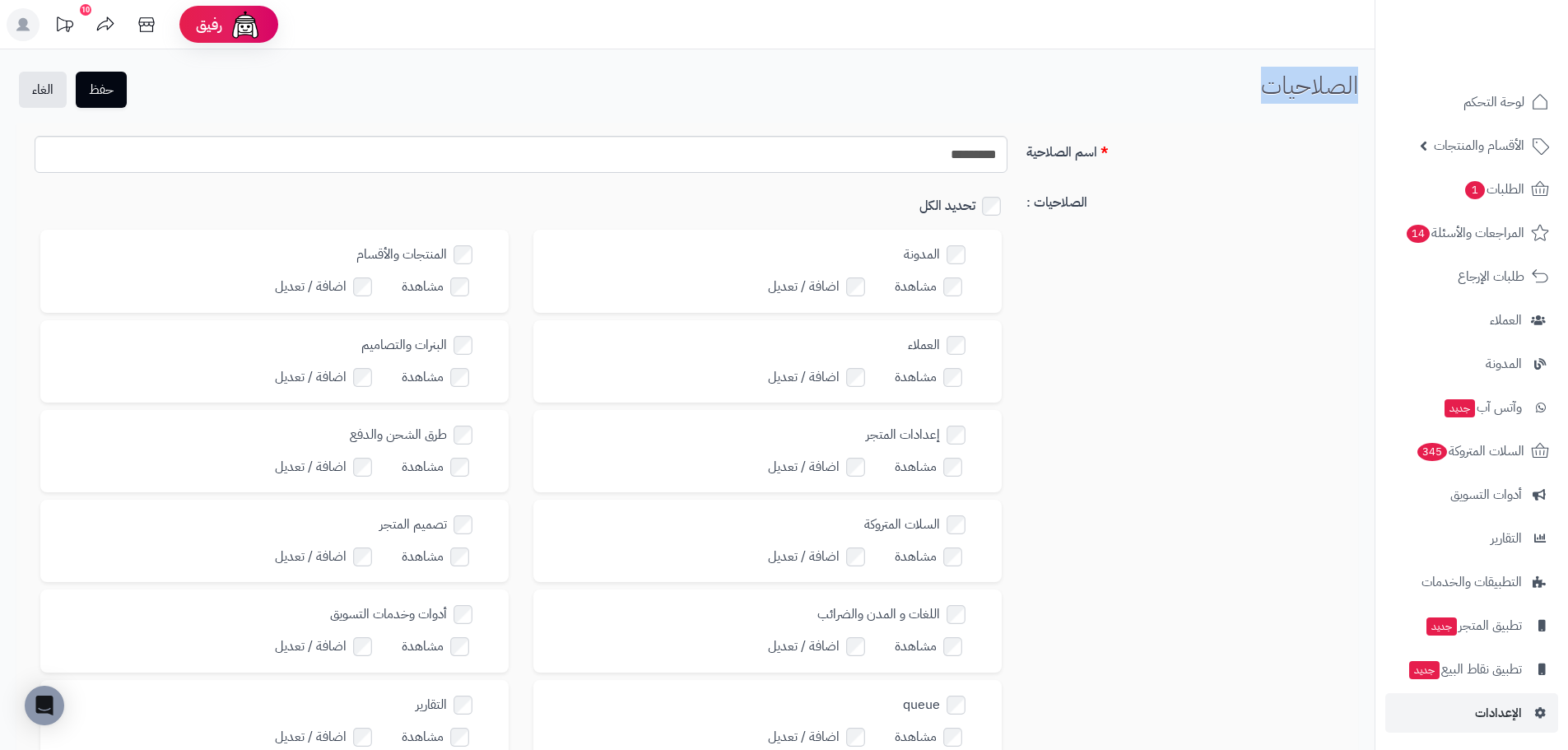
drag, startPoint x: 1364, startPoint y: 90, endPoint x: 1227, endPoint y: 110, distance: 138.5
click at [1227, 110] on div "حفظ الغاء الصلاحيات الرئيسية الصلاحيات" at bounding box center [687, 91] width 1374 height 40
click at [116, 82] on button "حفظ" at bounding box center [101, 89] width 51 height 36
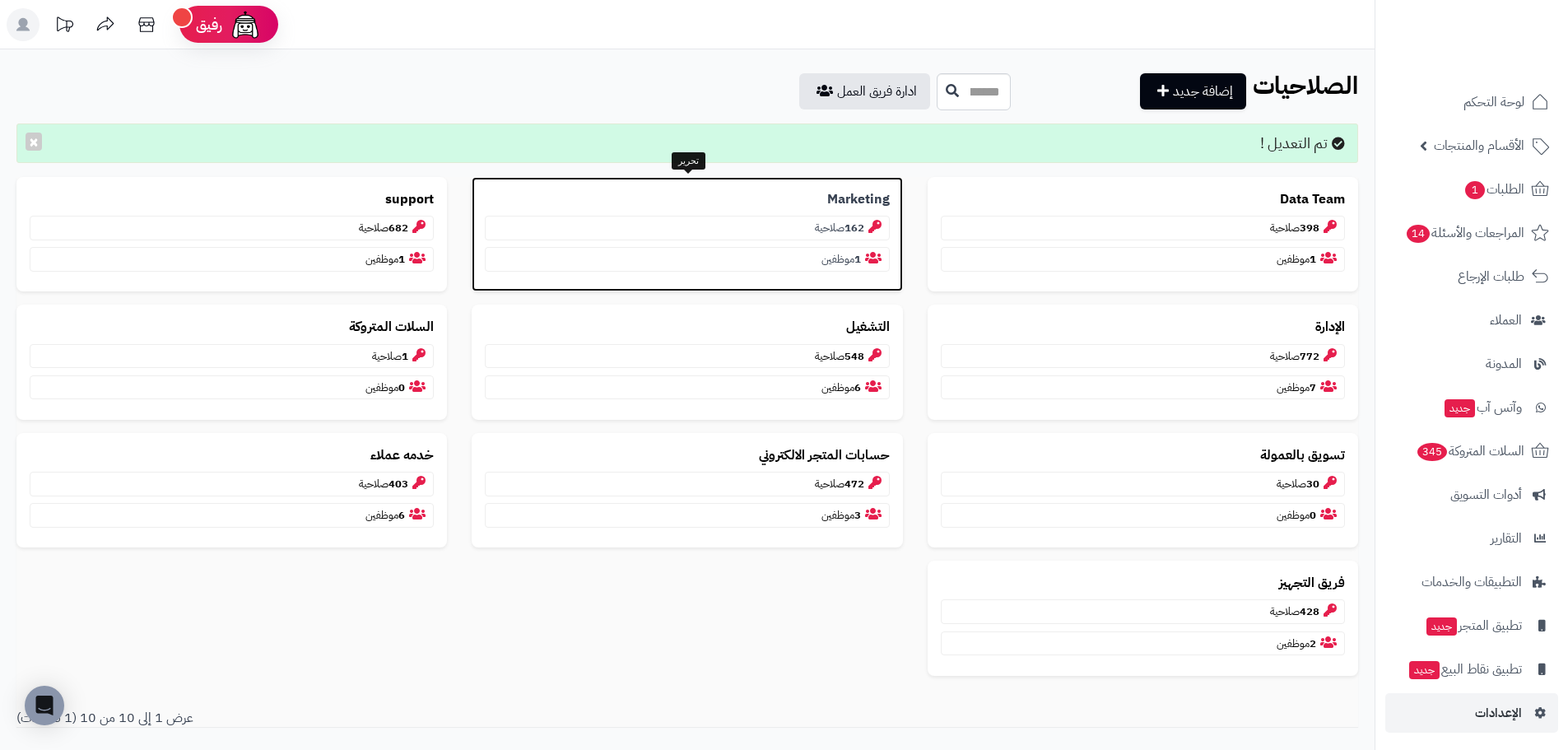
click at [856, 202] on b "Marketing" at bounding box center [858, 199] width 63 height 19
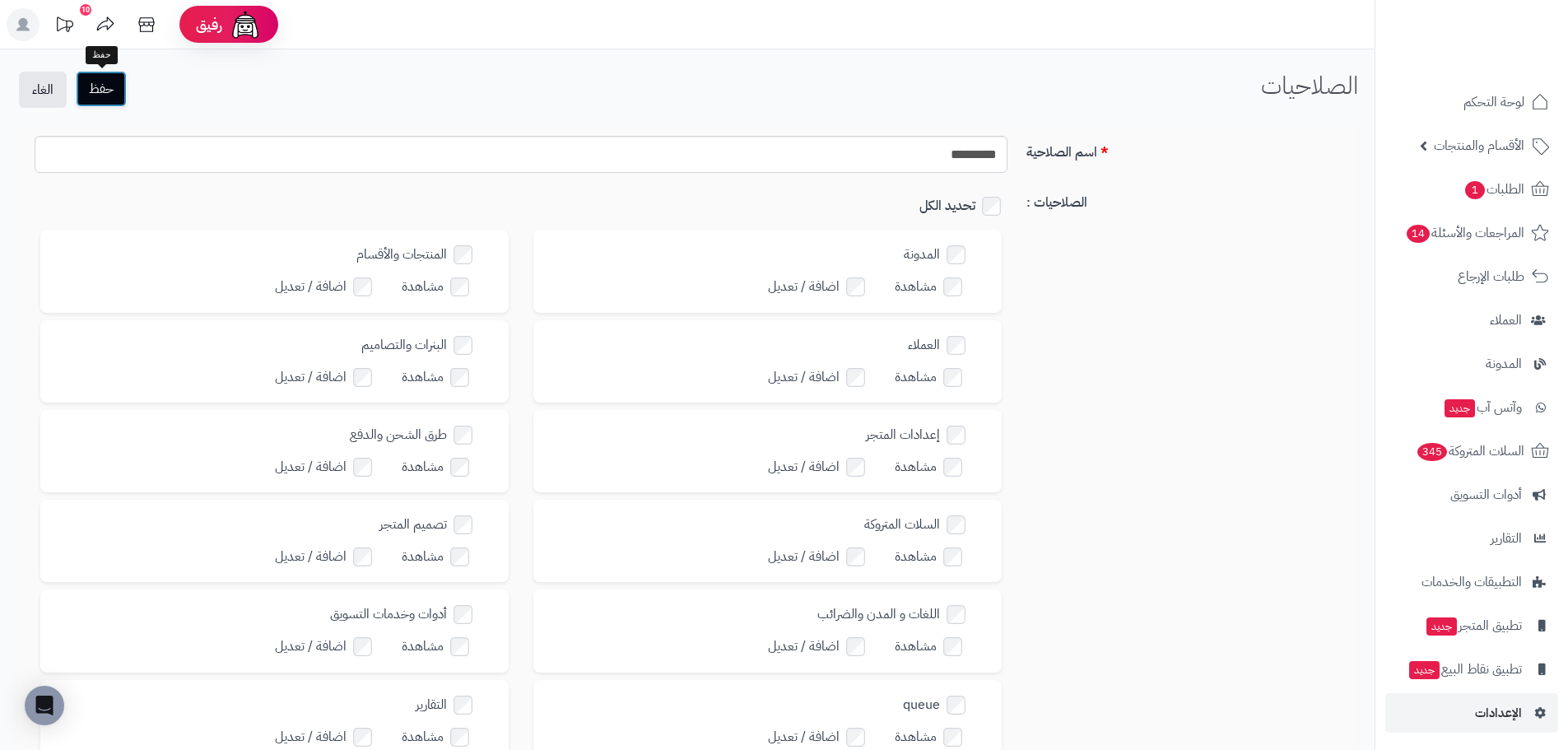
click at [105, 91] on button "حفظ" at bounding box center [101, 89] width 51 height 36
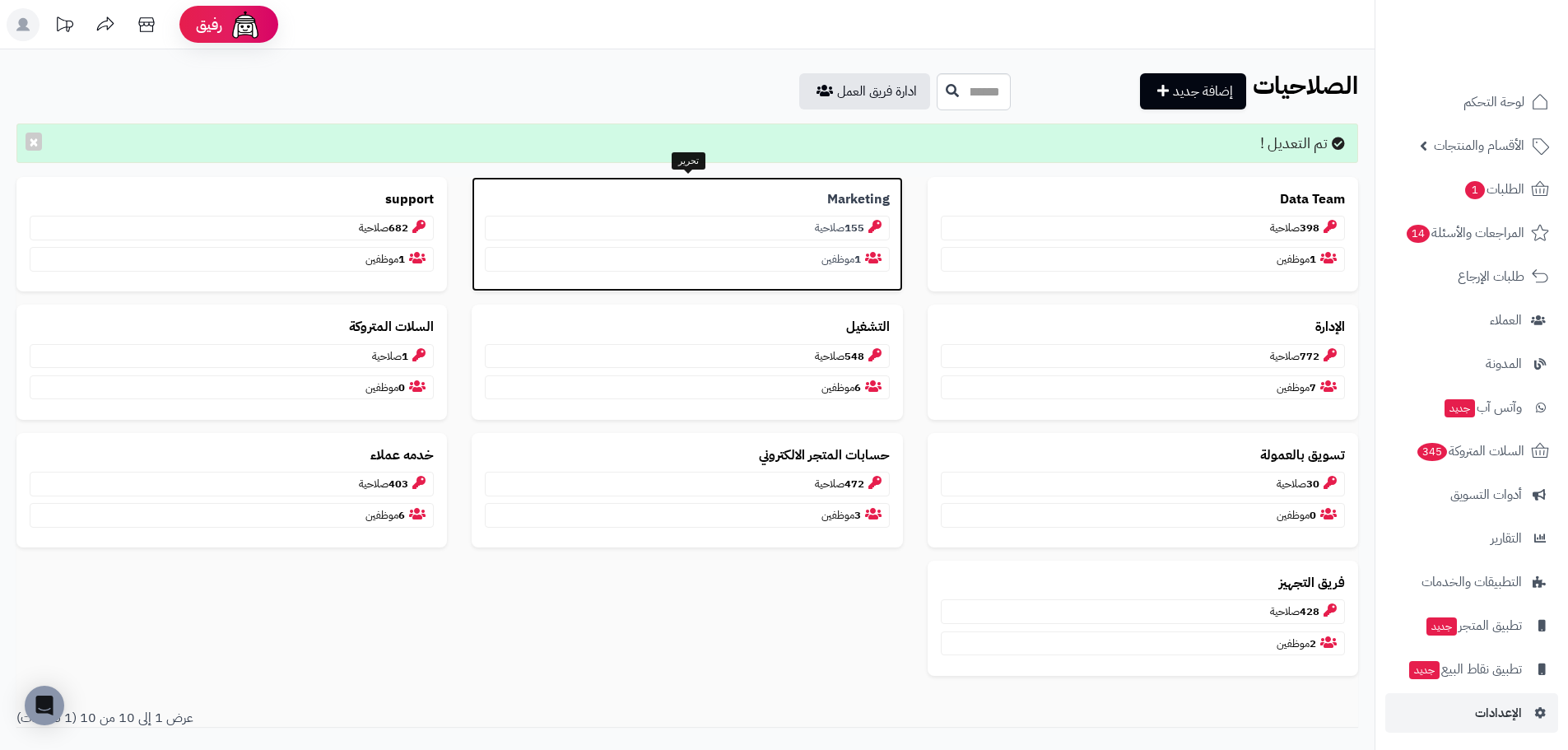
click at [845, 193] on b "Marketing" at bounding box center [858, 199] width 63 height 19
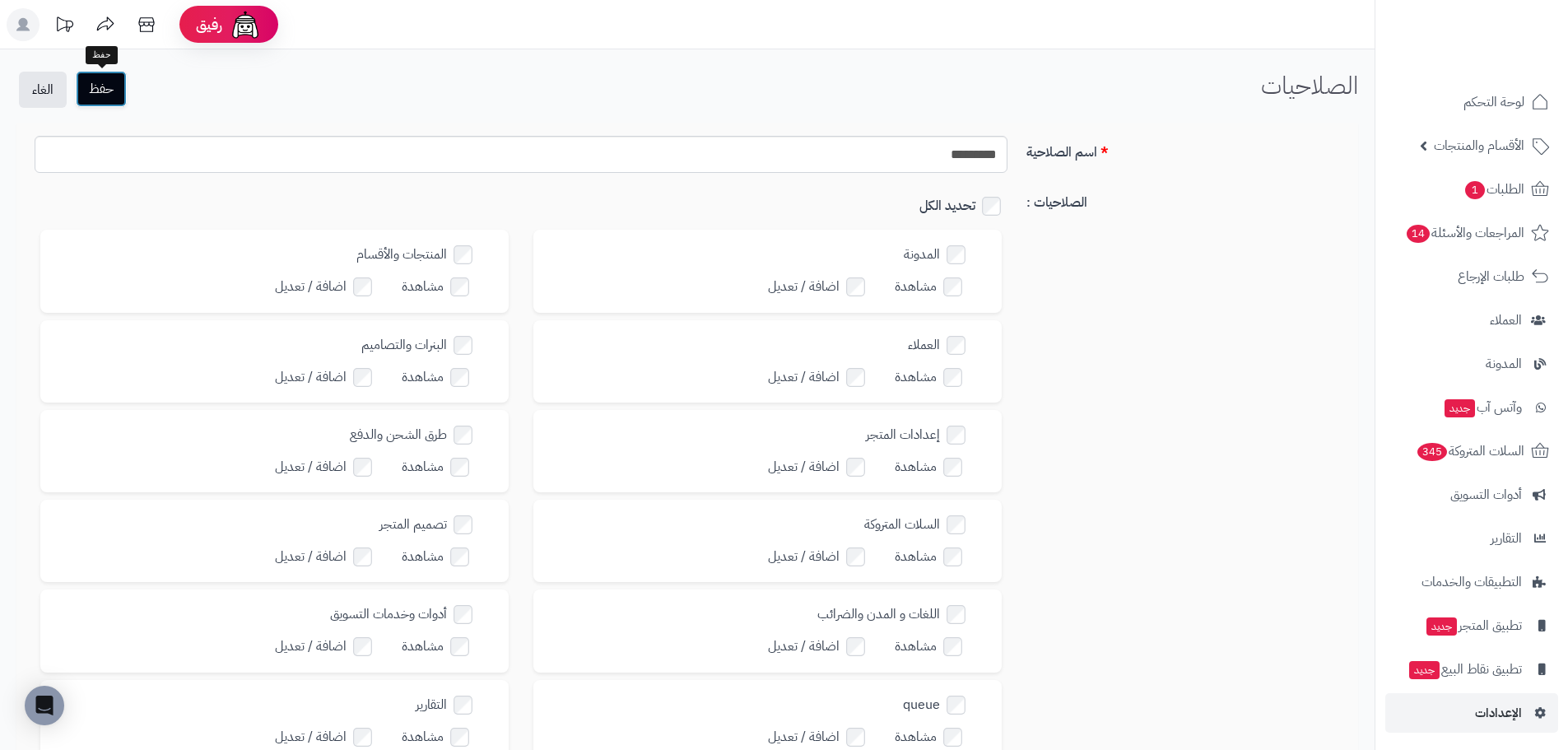
click at [110, 100] on button "حفظ" at bounding box center [101, 89] width 51 height 36
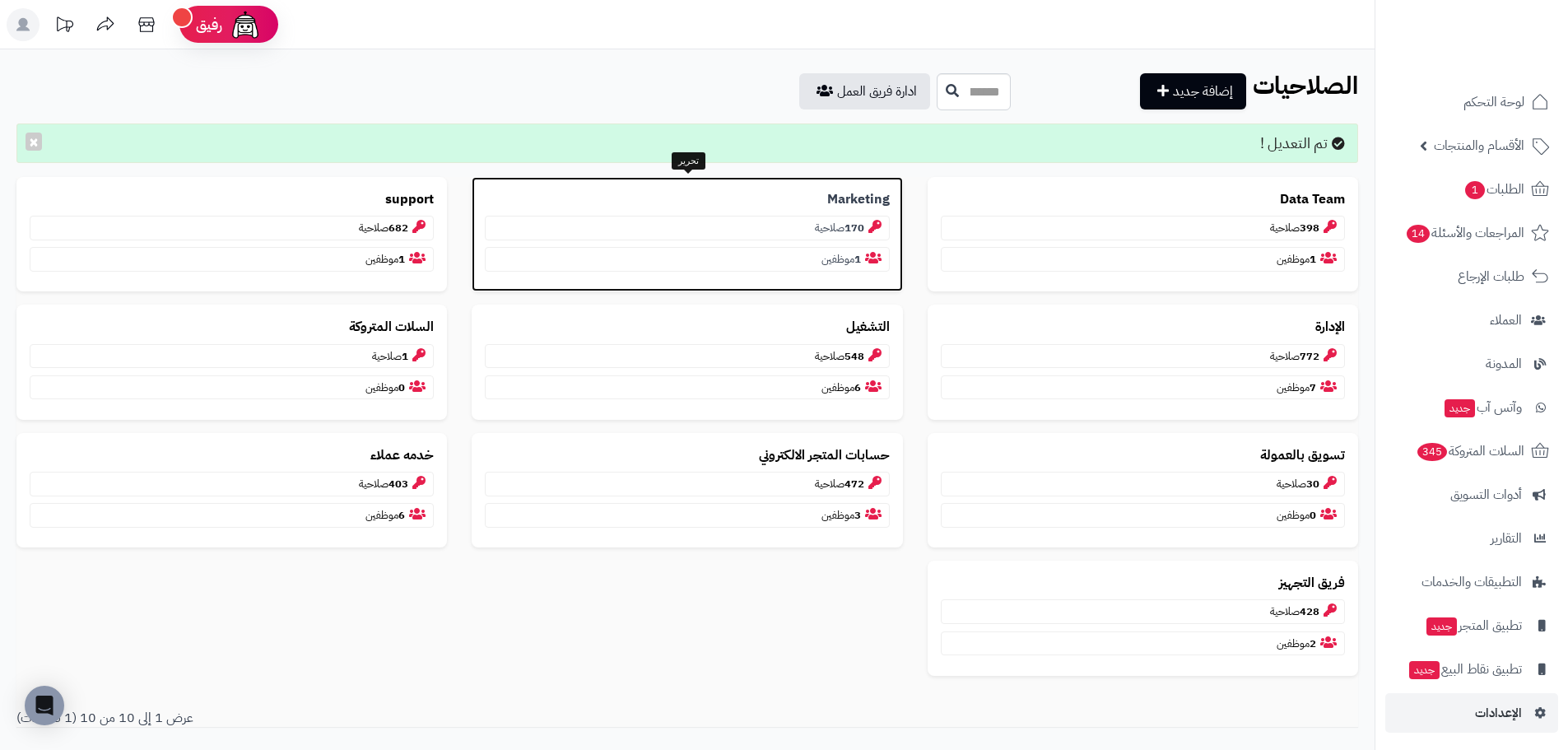
click at [841, 201] on b "Marketing" at bounding box center [858, 199] width 63 height 19
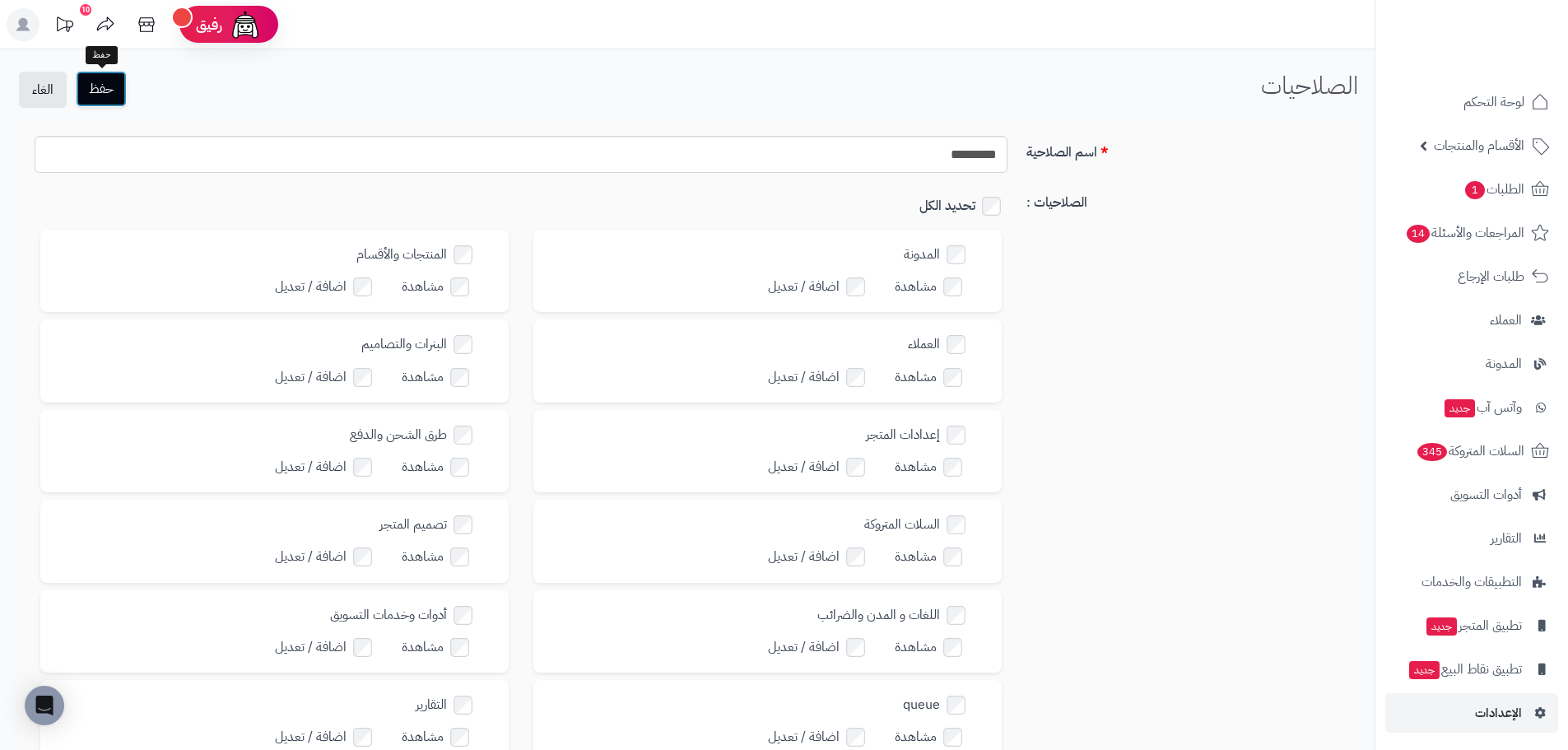
click at [117, 85] on button "حفظ" at bounding box center [101, 89] width 51 height 36
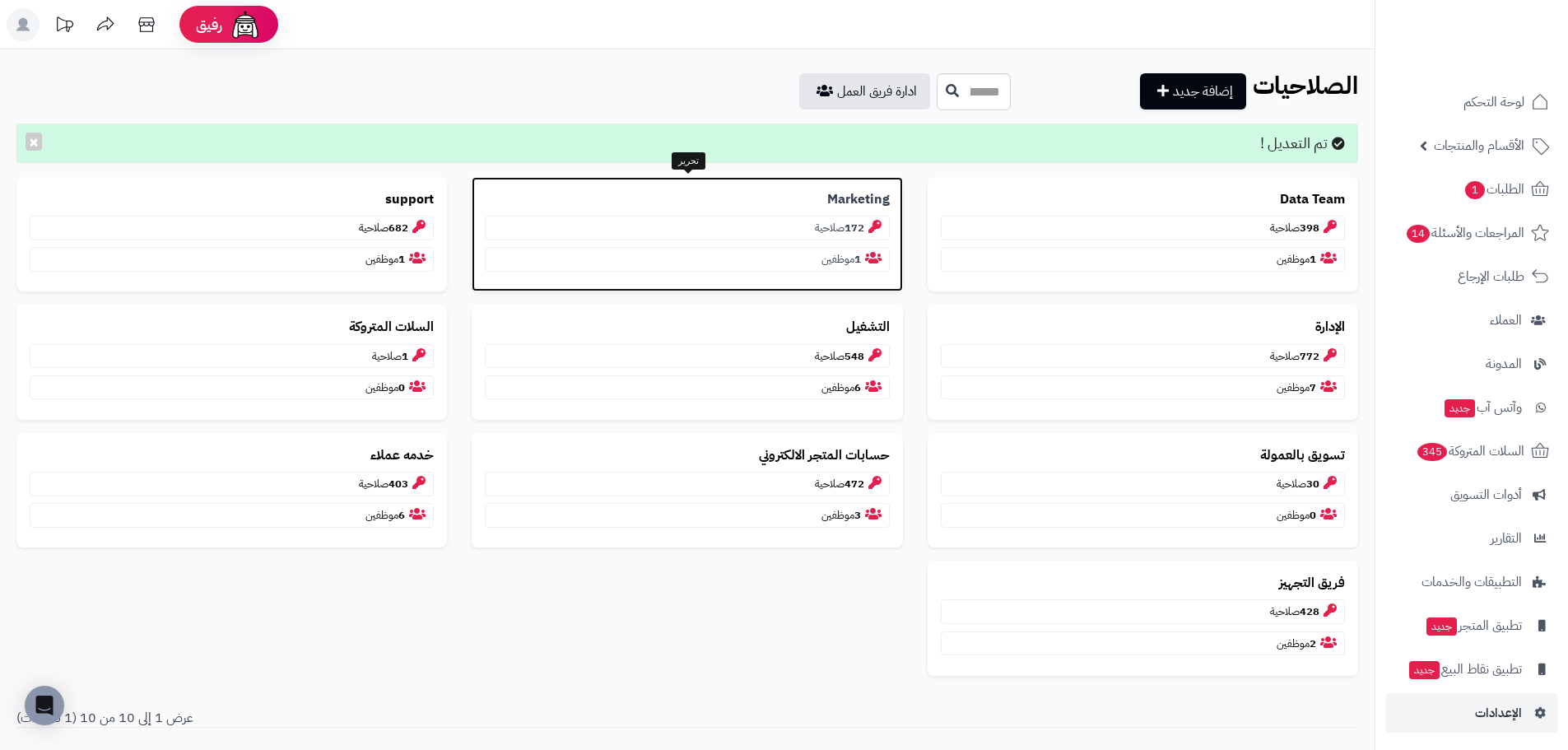
click at [863, 196] on b "Marketing" at bounding box center [858, 199] width 63 height 19
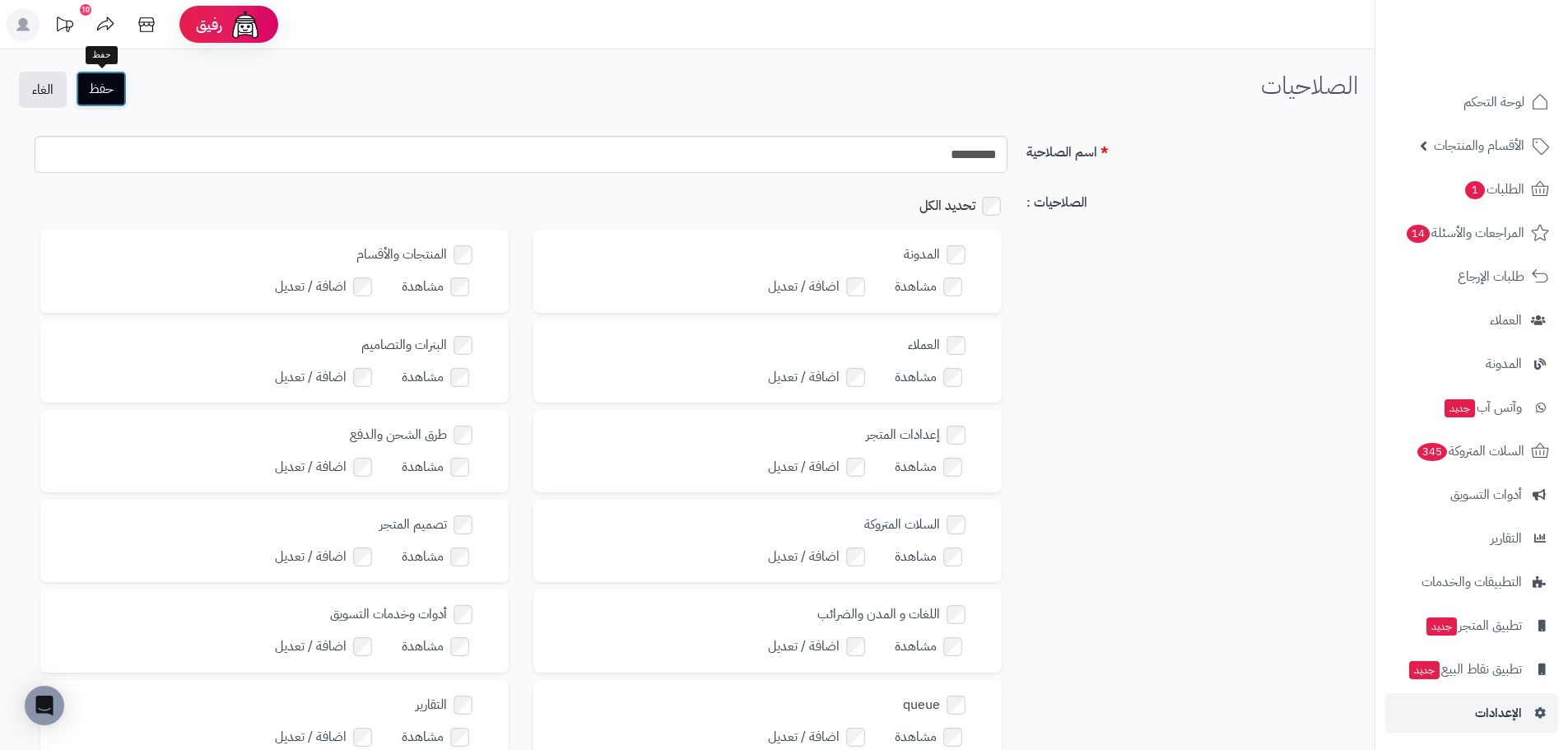
click at [125, 100] on button "حفظ" at bounding box center [101, 89] width 51 height 36
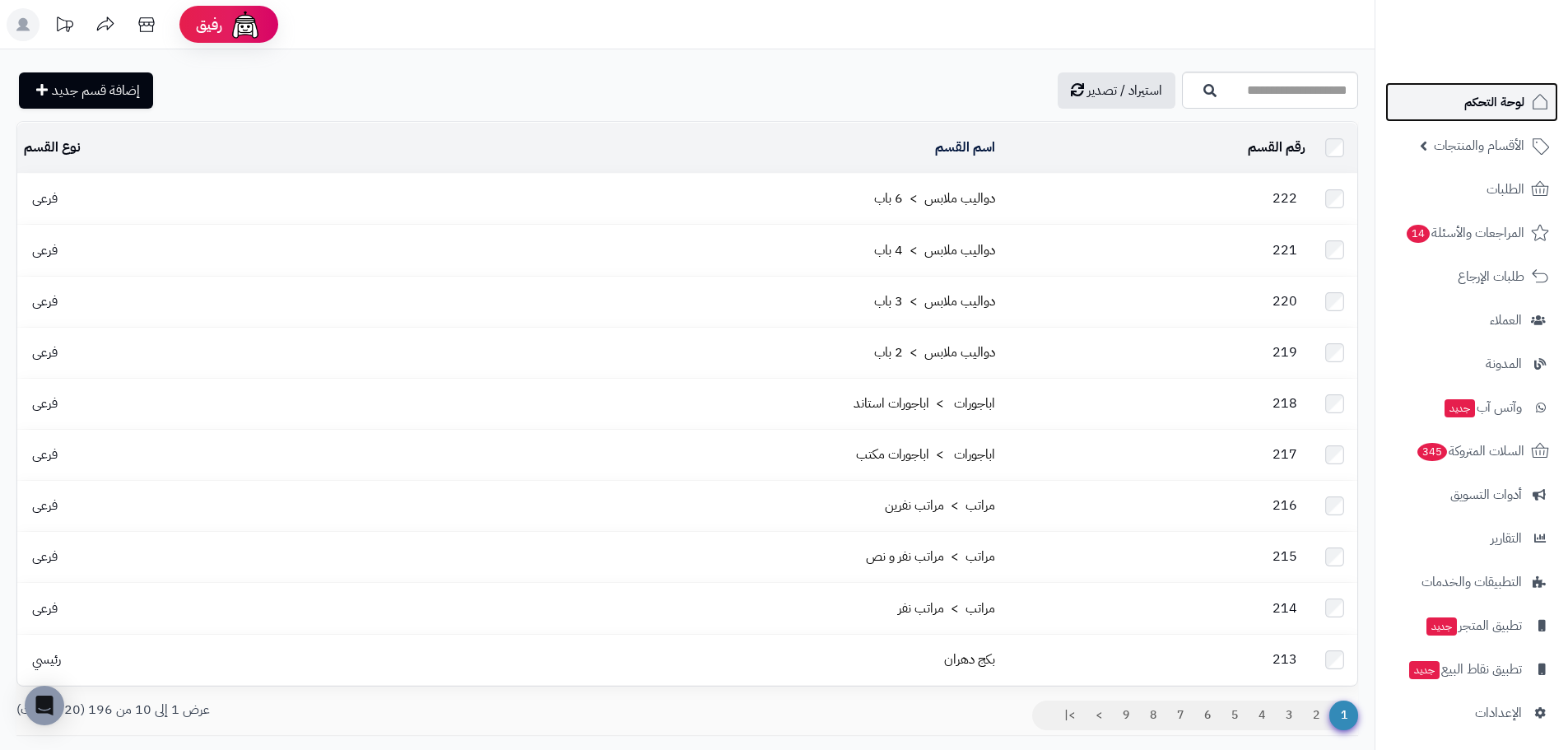
click at [1534, 99] on icon at bounding box center [1540, 102] width 20 height 20
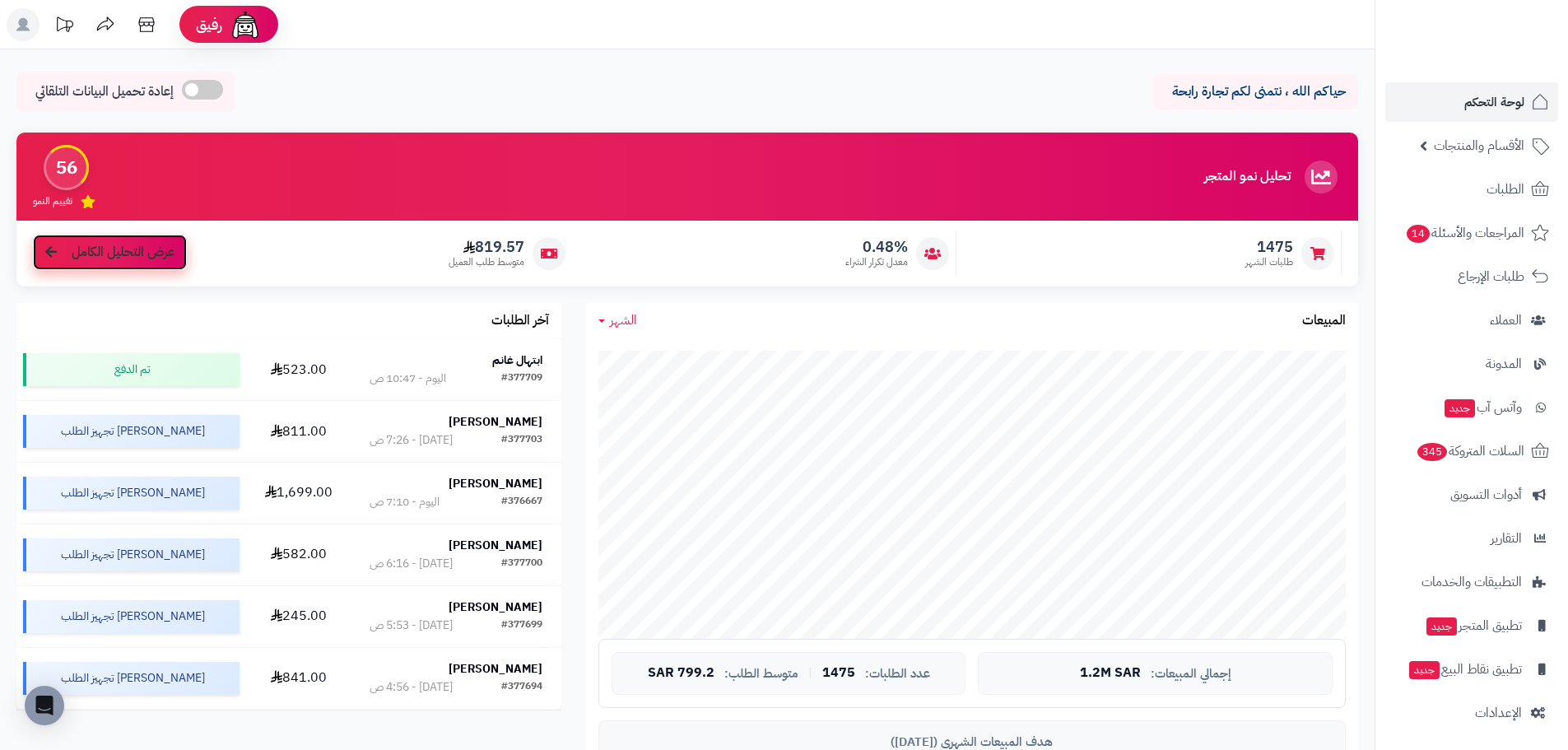
click at [114, 252] on span "عرض التحليل الكامل" at bounding box center [122, 252] width 103 height 19
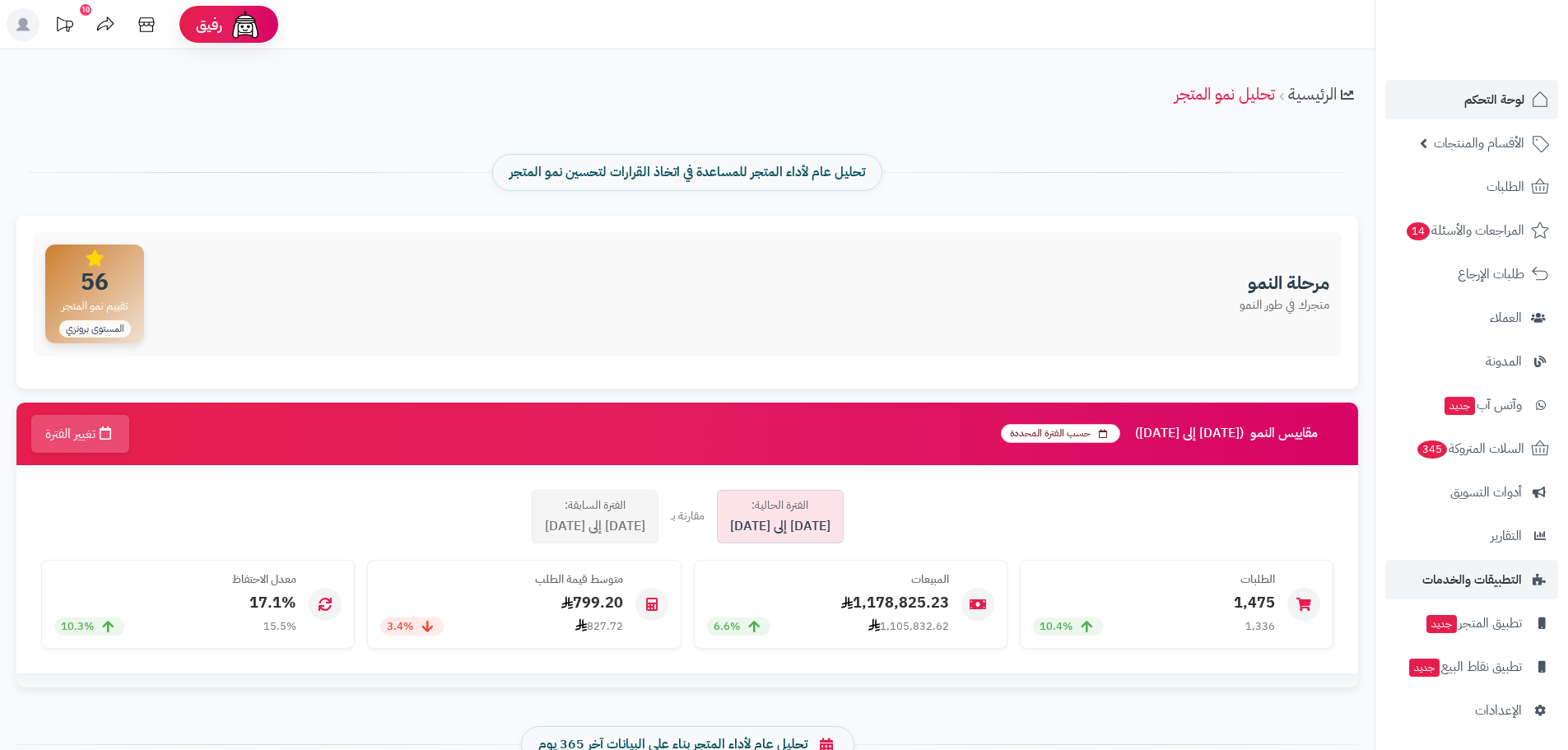
scroll to position [3, 0]
click at [1508, 713] on span "الإعدادات" at bounding box center [1498, 709] width 47 height 23
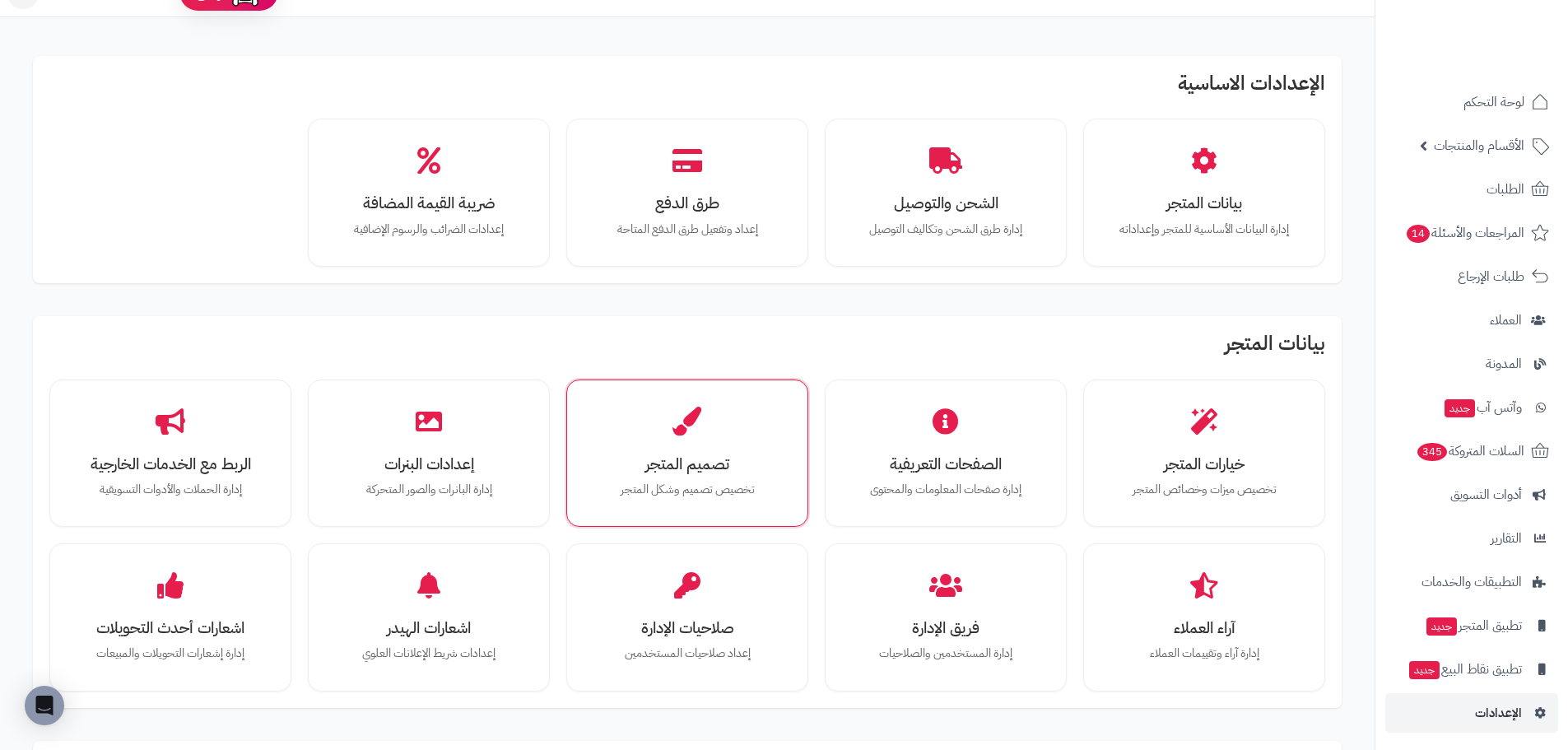
scroll to position [165, 0]
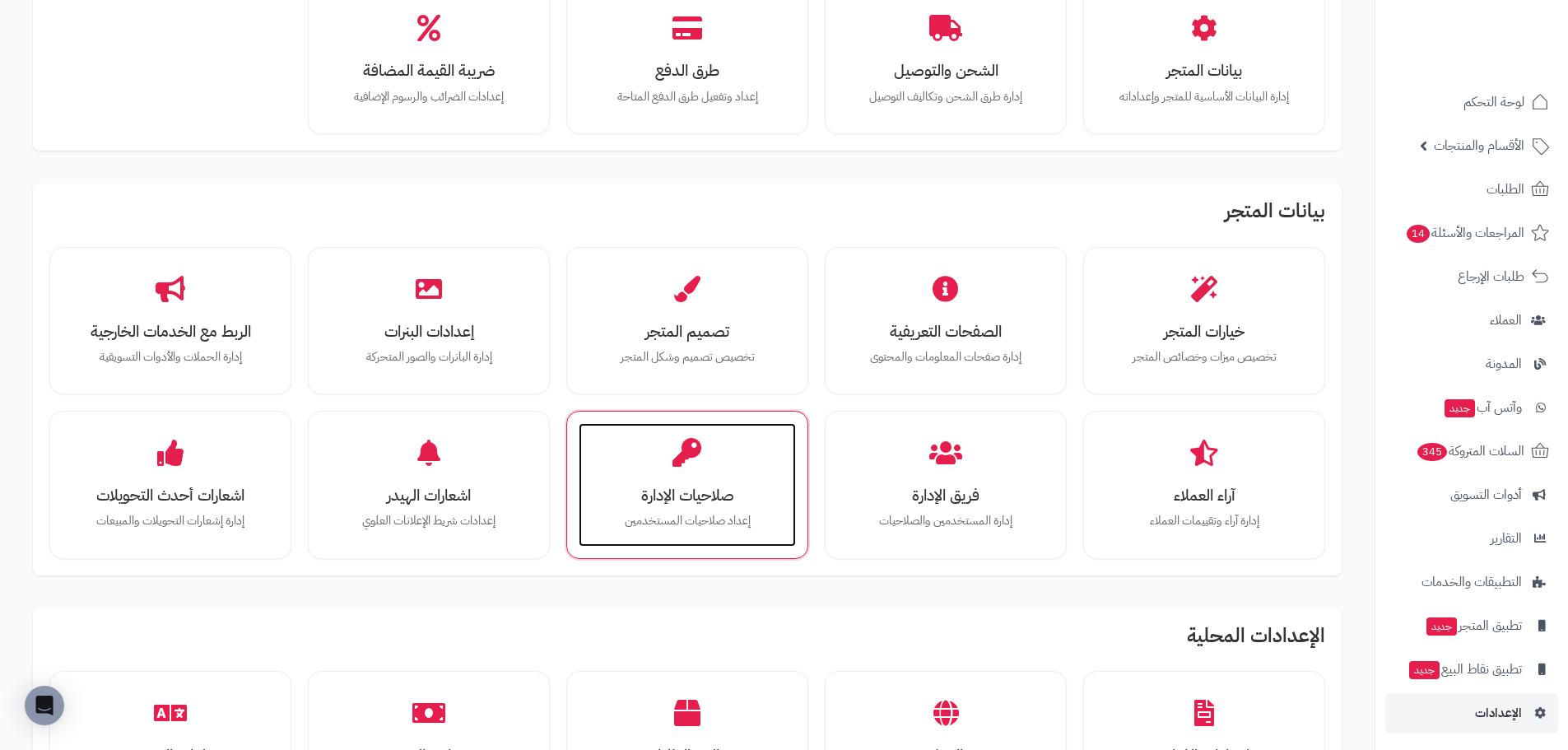
click at [671, 494] on h3 "صلاحيات الإدارة" at bounding box center [687, 495] width 185 height 17
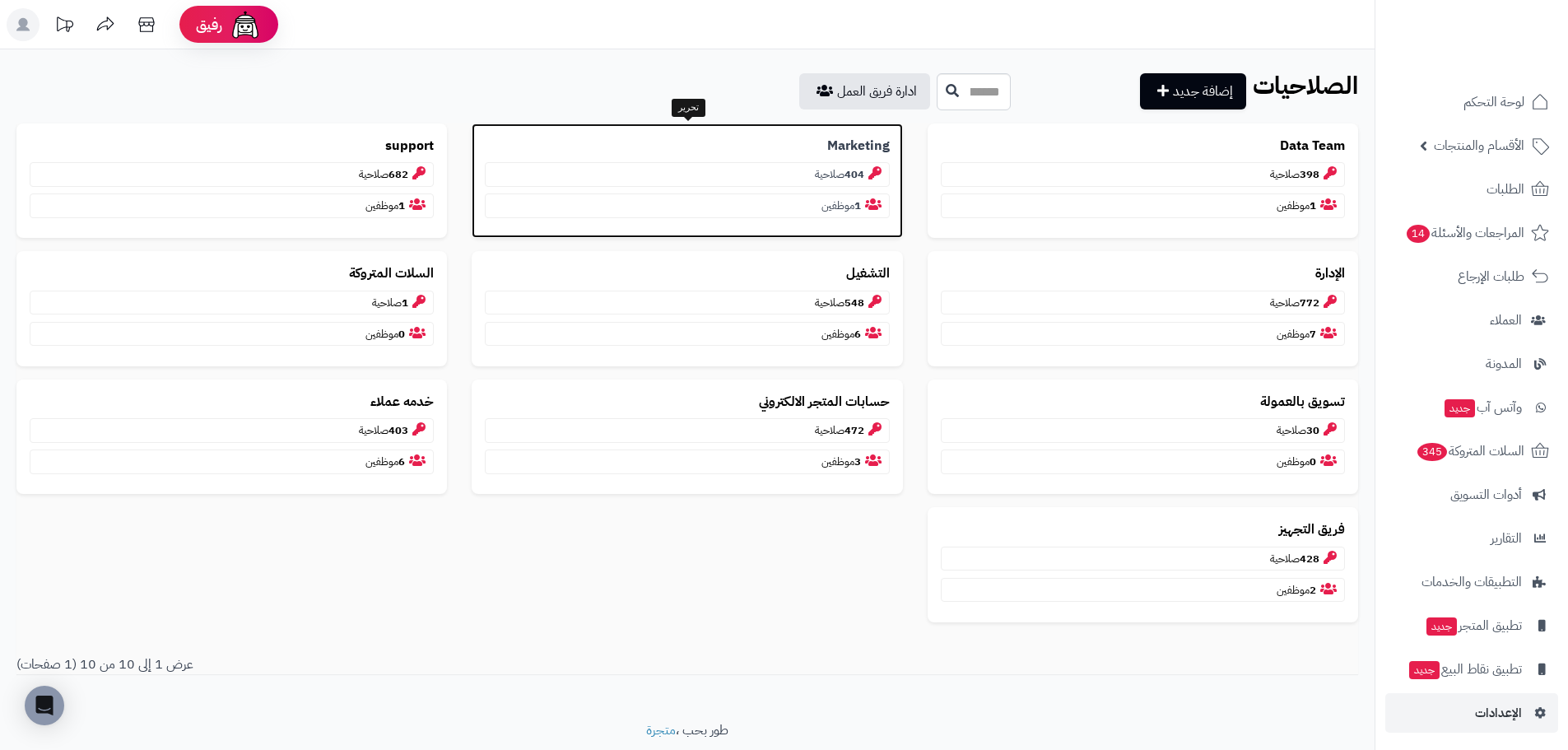
click at [870, 138] on b "Marketing" at bounding box center [858, 146] width 63 height 19
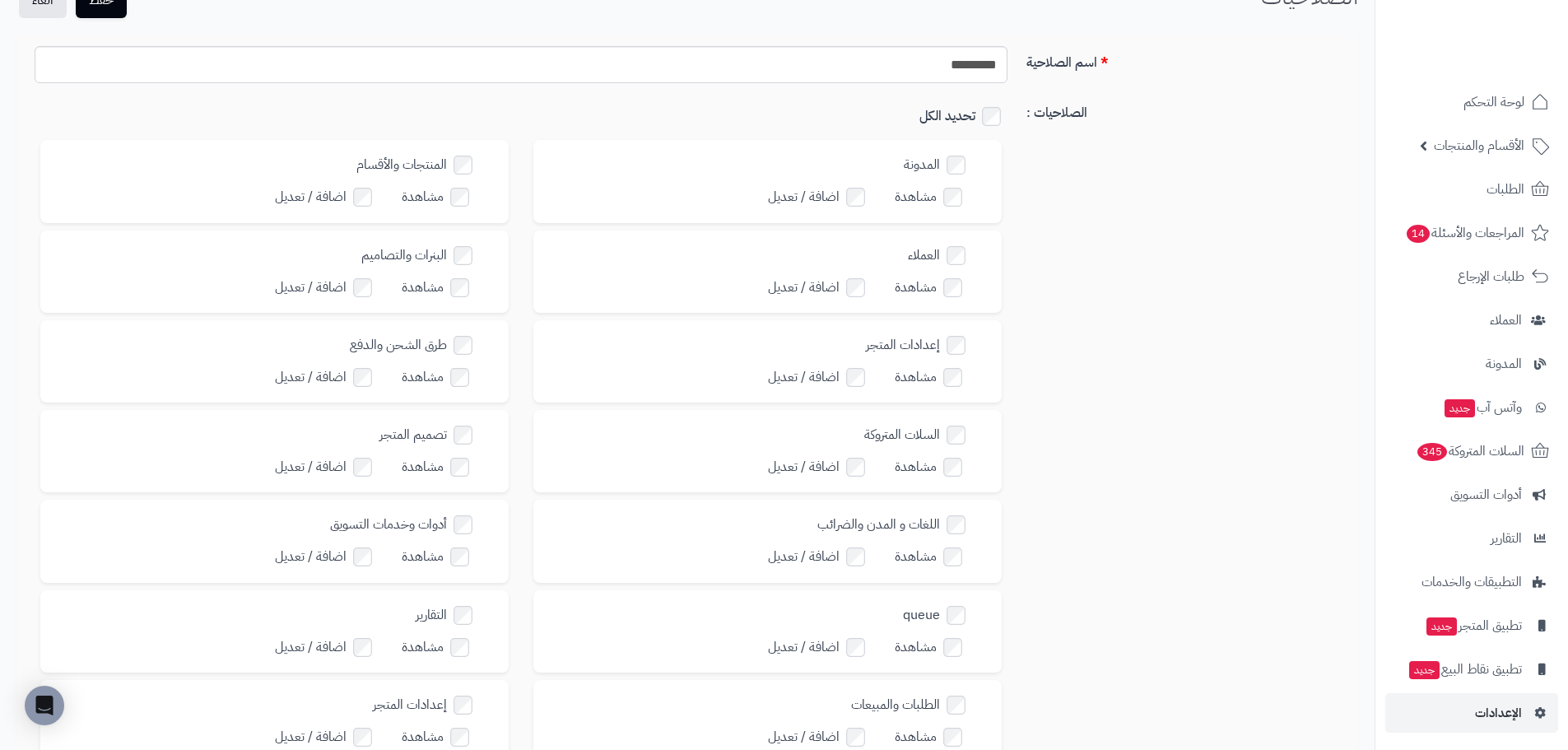
scroll to position [22, 0]
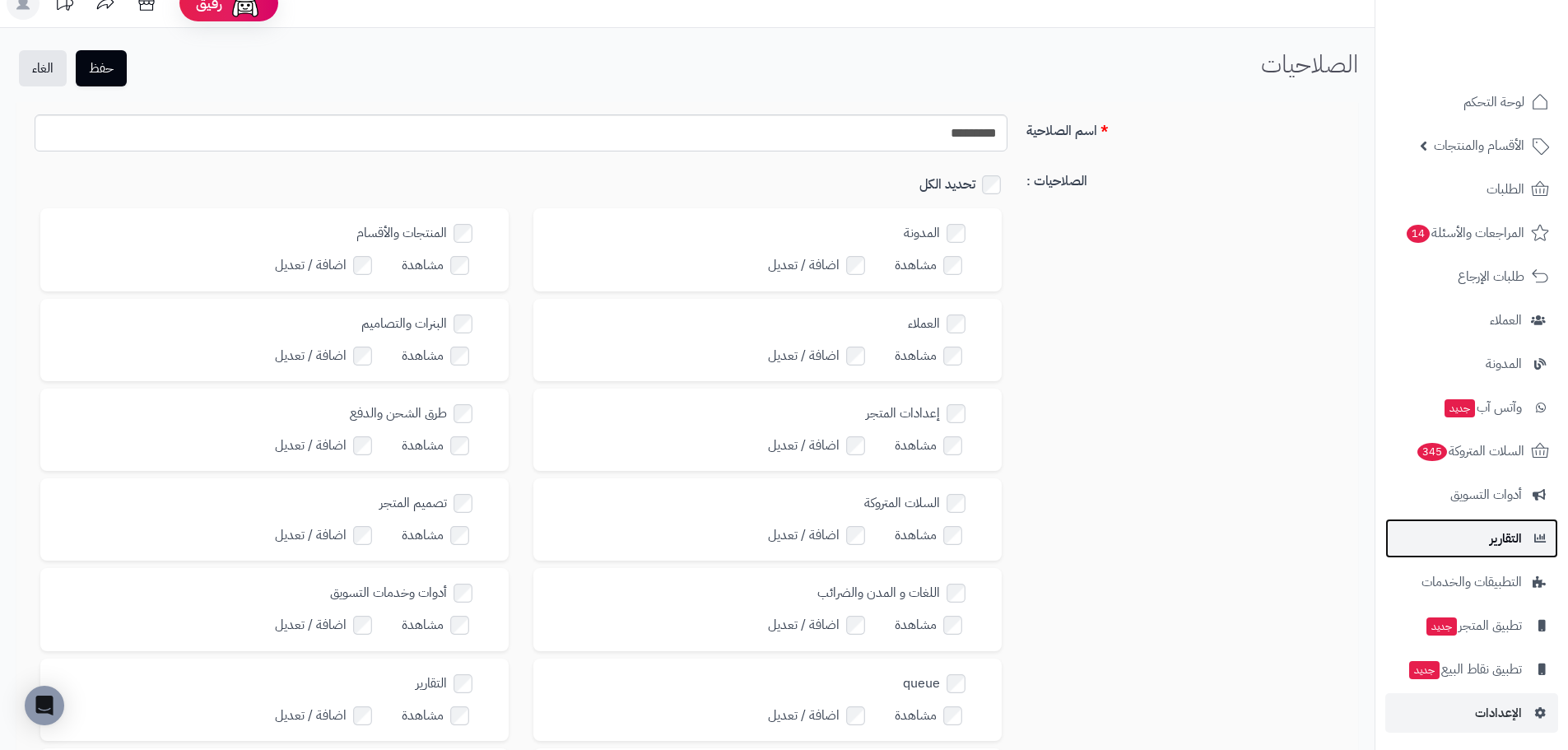
click at [1504, 533] on span "التقارير" at bounding box center [1505, 539] width 32 height 23
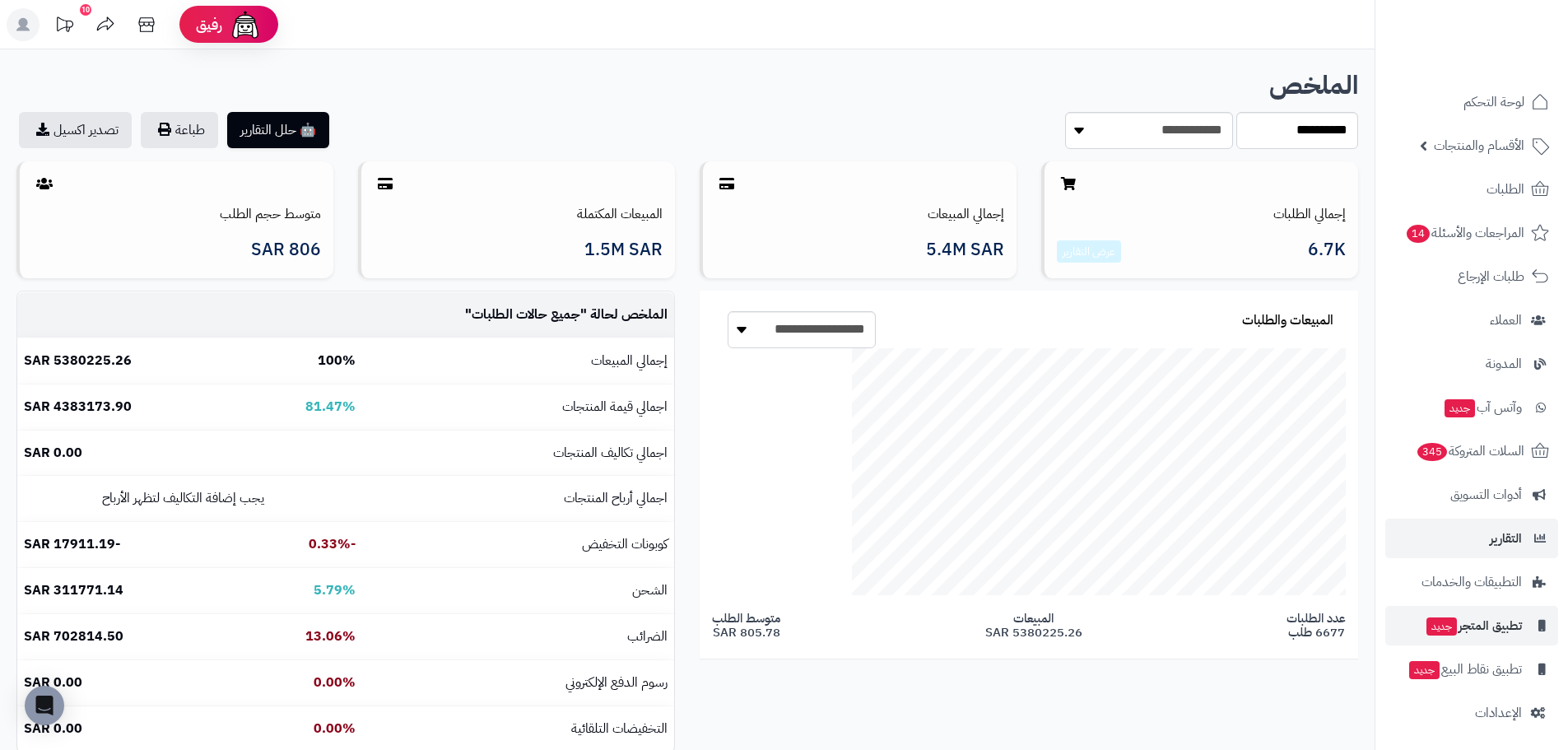
scroll to position [3, 0]
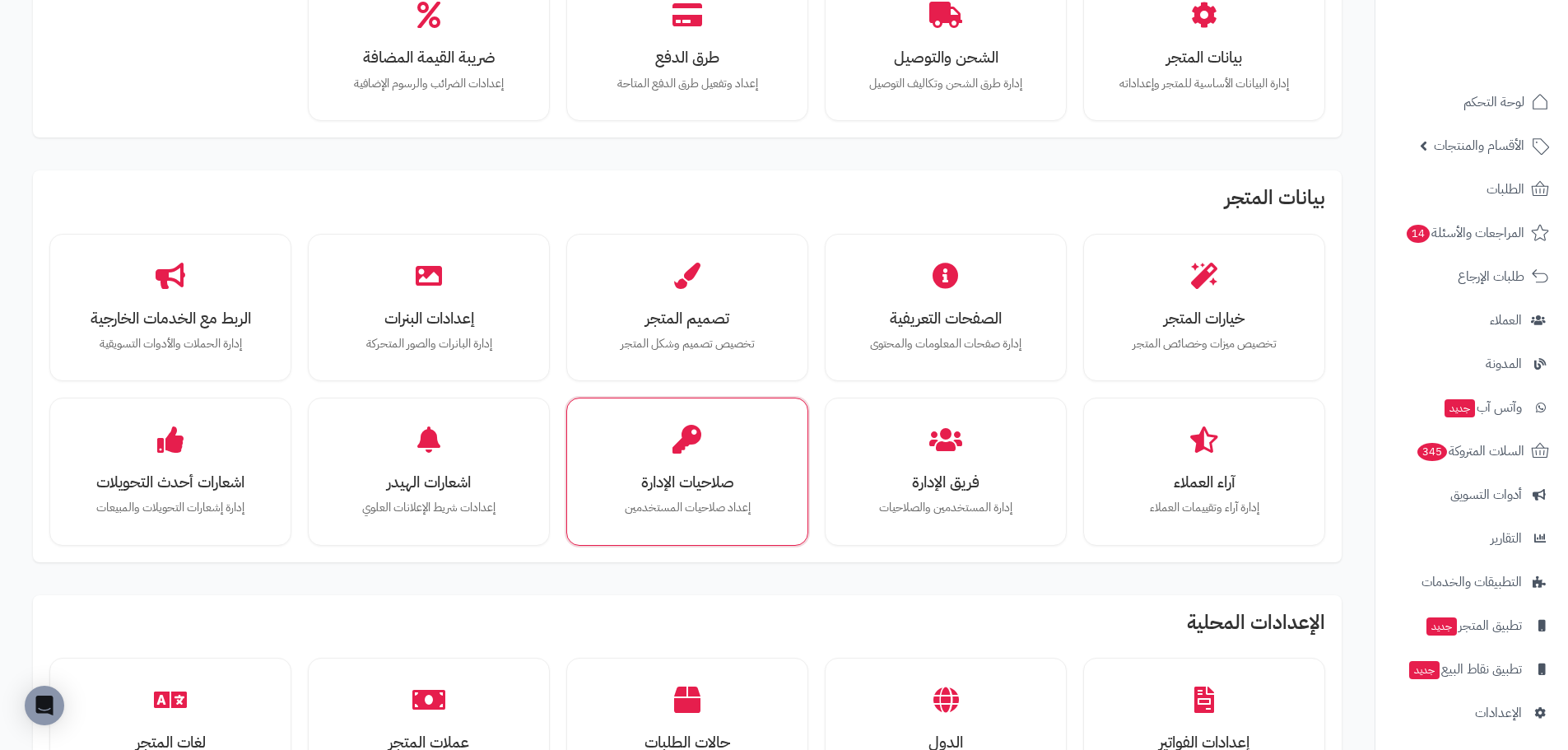
scroll to position [247, 0]
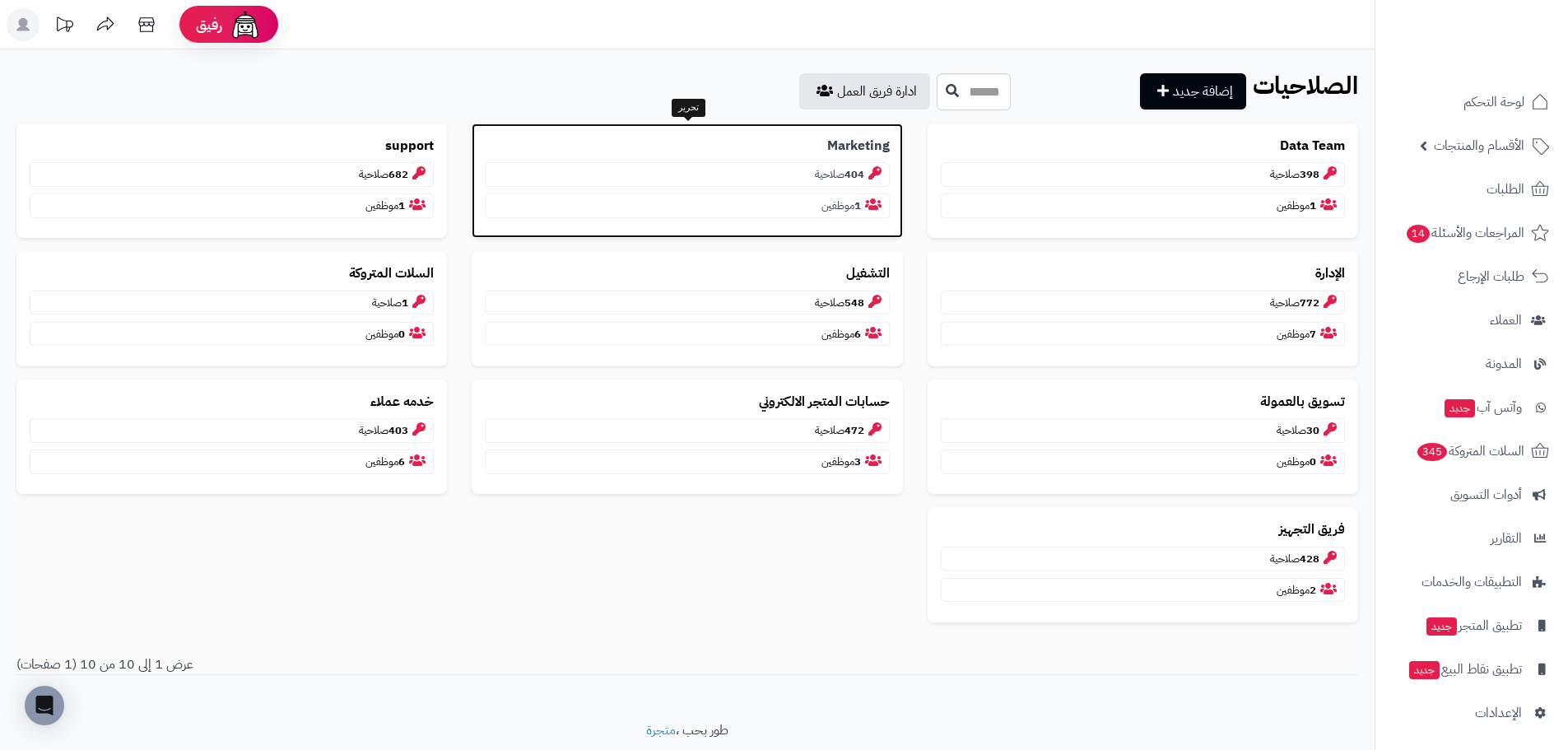
click at [873, 148] on b "Marketing" at bounding box center [858, 146] width 63 height 19
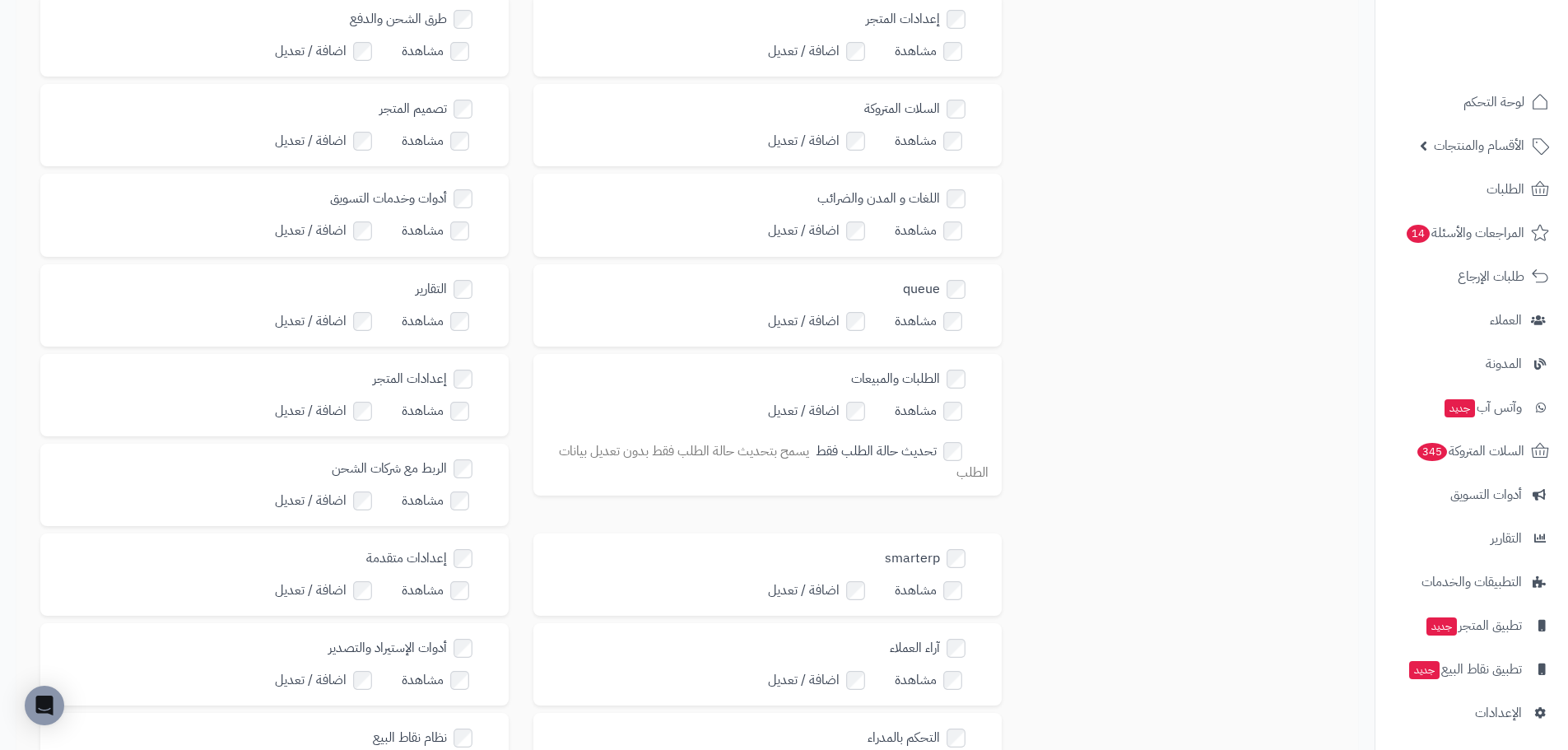
scroll to position [412, 0]
